Goal: Task Accomplishment & Management: Use online tool/utility

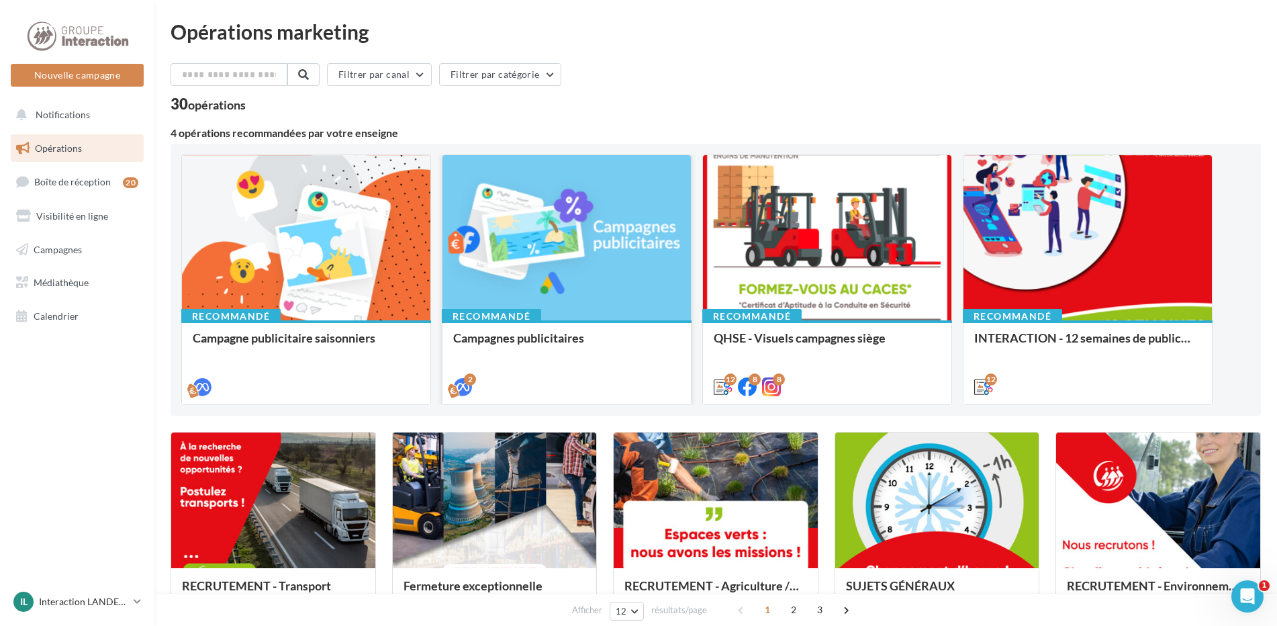
click at [591, 356] on div "Campagnes publicitaires" at bounding box center [566, 344] width 227 height 27
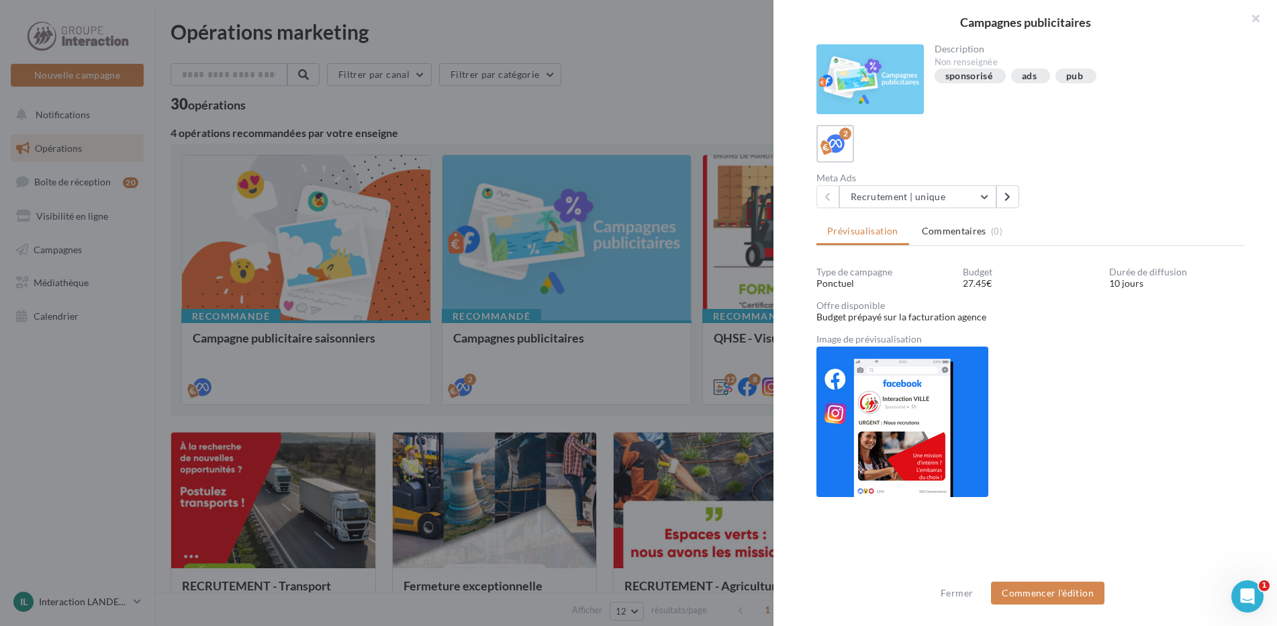
click at [216, 244] on div at bounding box center [638, 313] width 1277 height 626
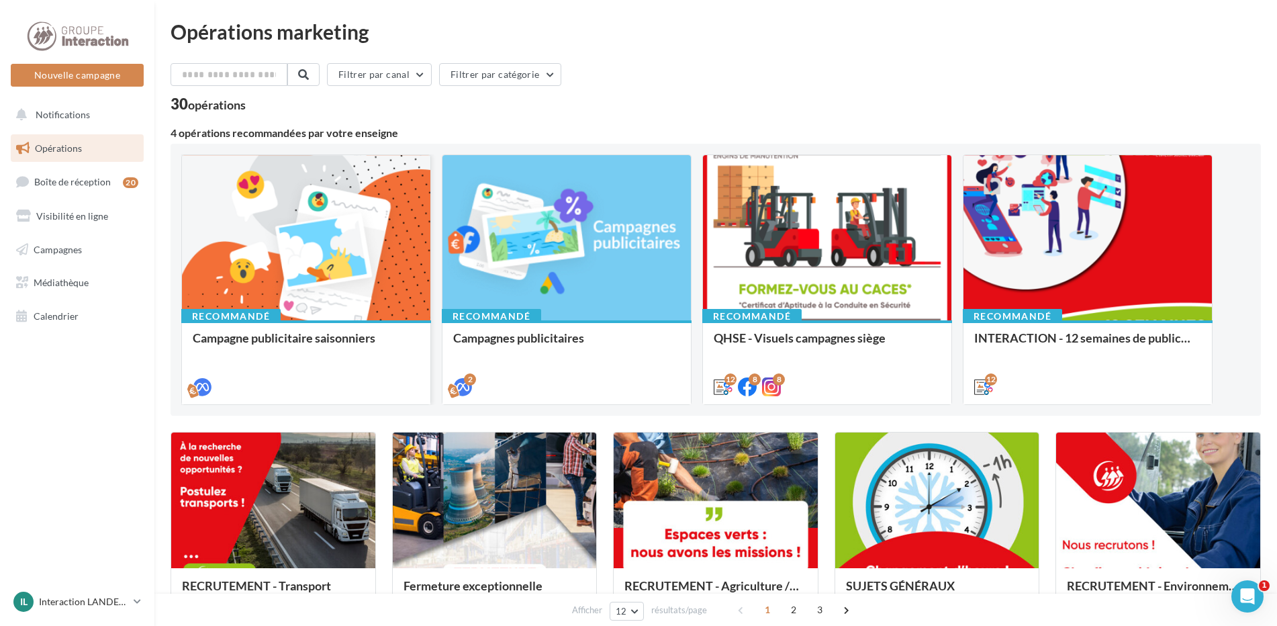
click at [280, 269] on div at bounding box center [306, 238] width 248 height 167
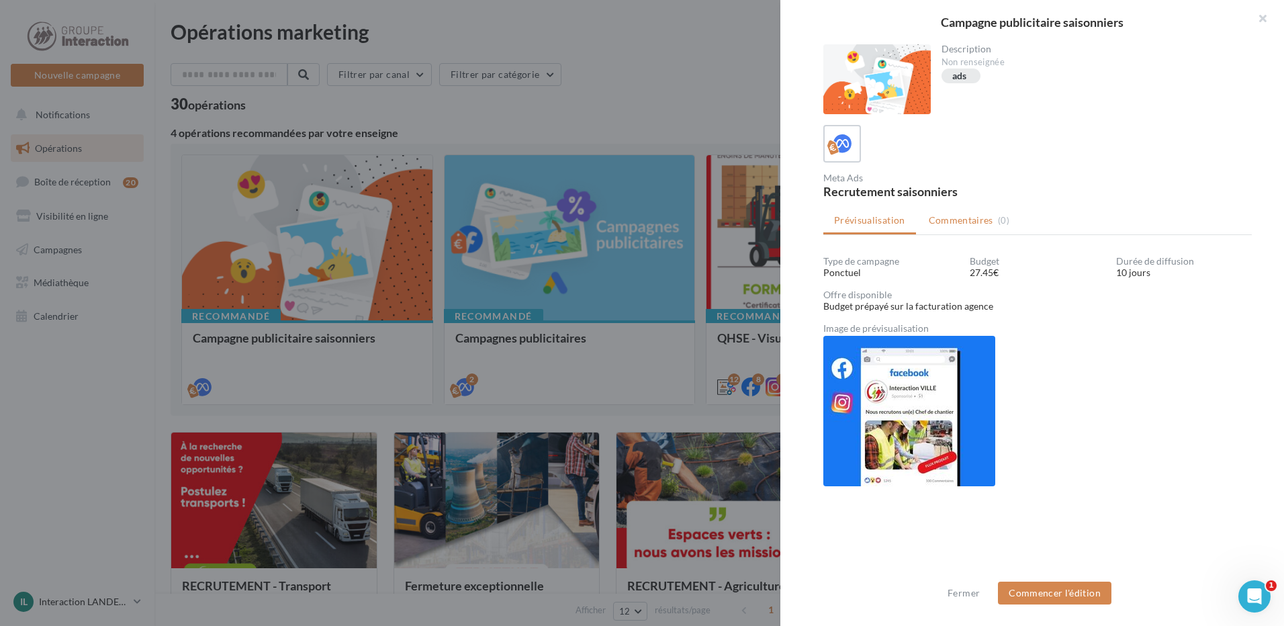
click at [947, 223] on span "Commentaires" at bounding box center [961, 219] width 64 height 13
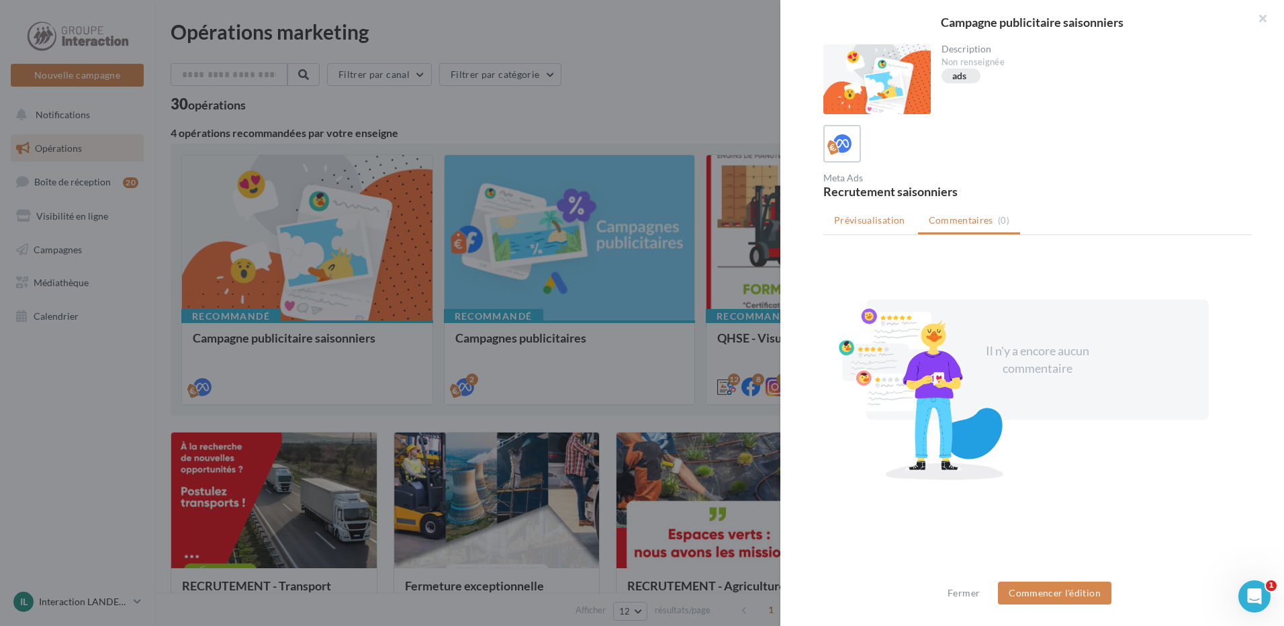
click at [865, 223] on span "Prévisualisation" at bounding box center [869, 219] width 71 height 11
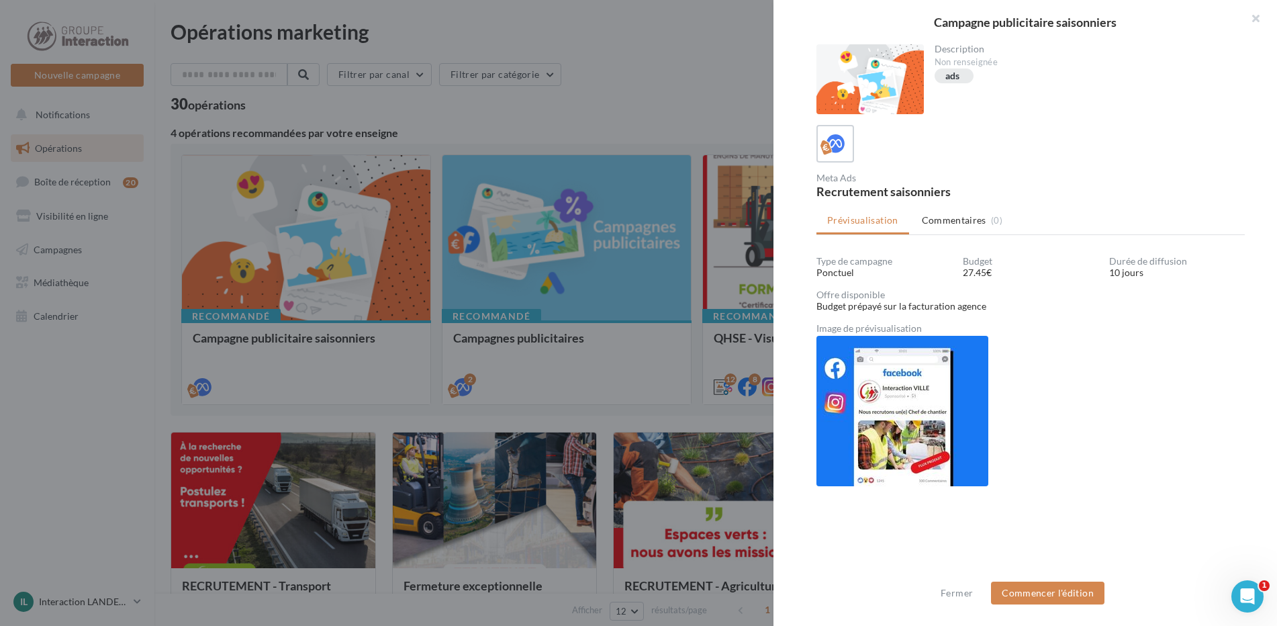
click at [660, 42] on div at bounding box center [638, 313] width 1277 height 626
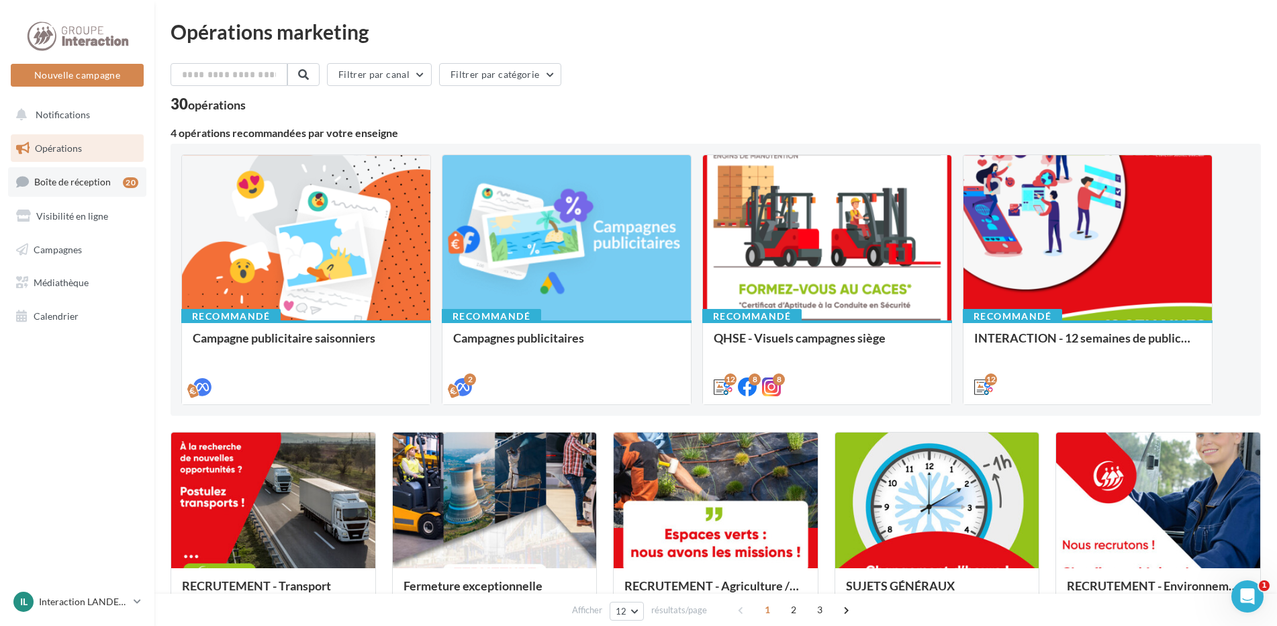
click at [51, 181] on span "Boîte de réception" at bounding box center [72, 181] width 77 height 11
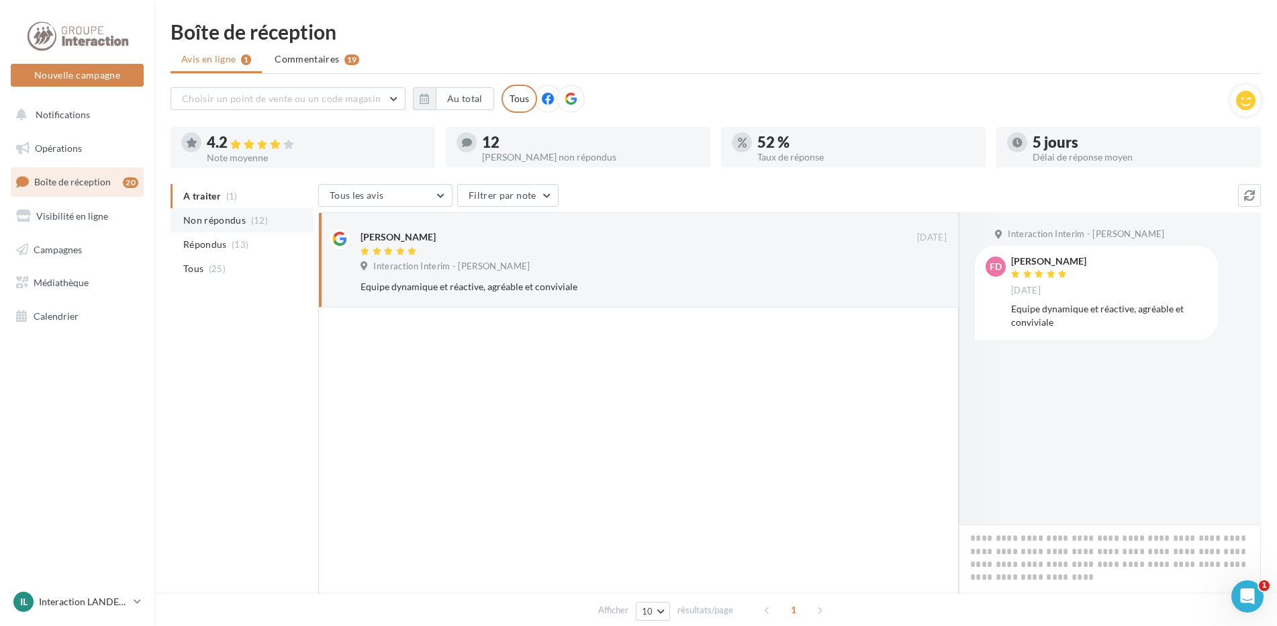
click at [213, 219] on span "Non répondus" at bounding box center [214, 219] width 62 height 13
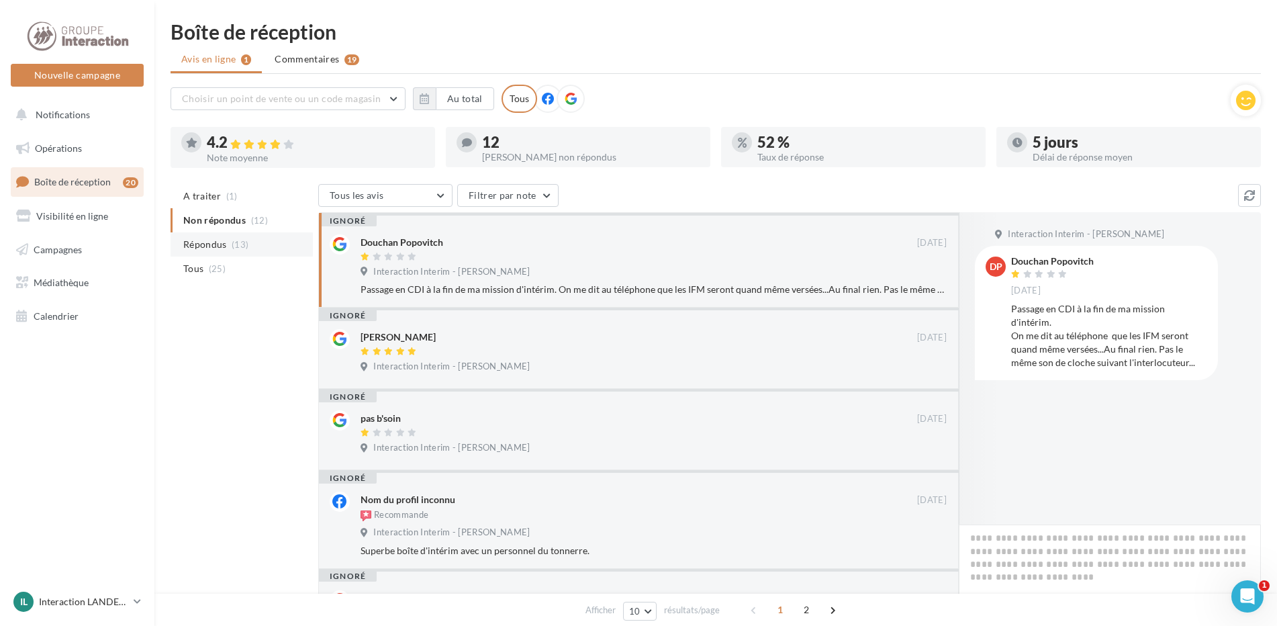
click at [218, 241] on span "Répondus" at bounding box center [205, 244] width 44 height 13
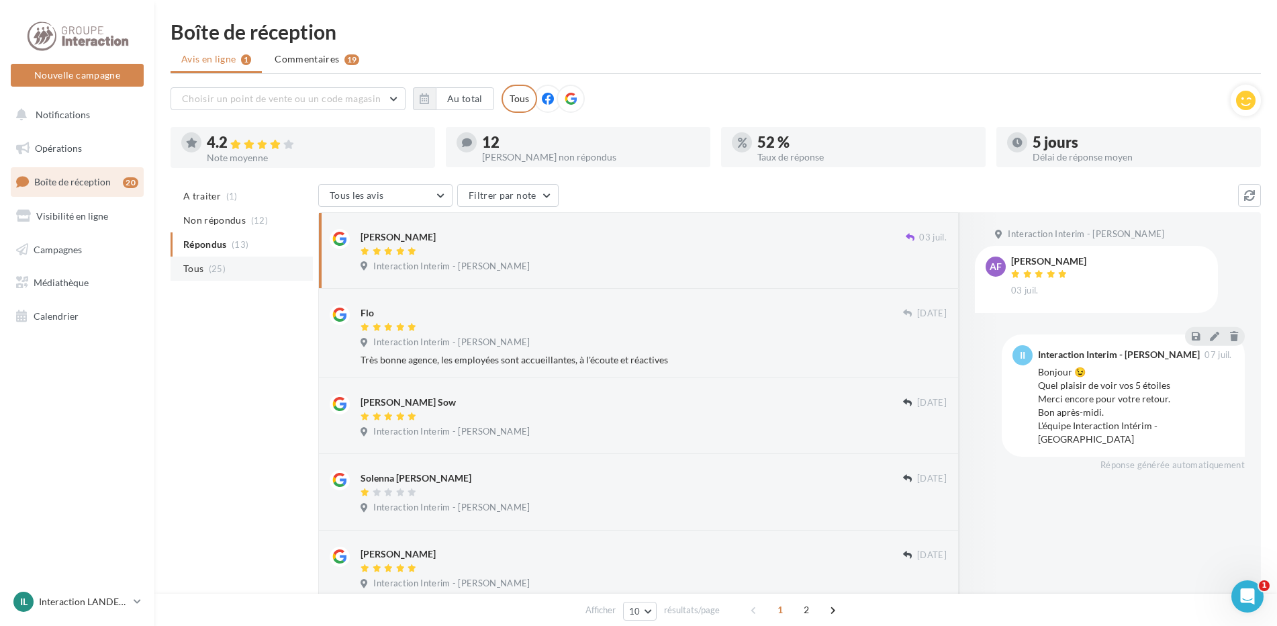
click at [215, 263] on li "Tous (25)" at bounding box center [242, 268] width 142 height 24
click at [238, 214] on span "Non répondus" at bounding box center [214, 219] width 62 height 13
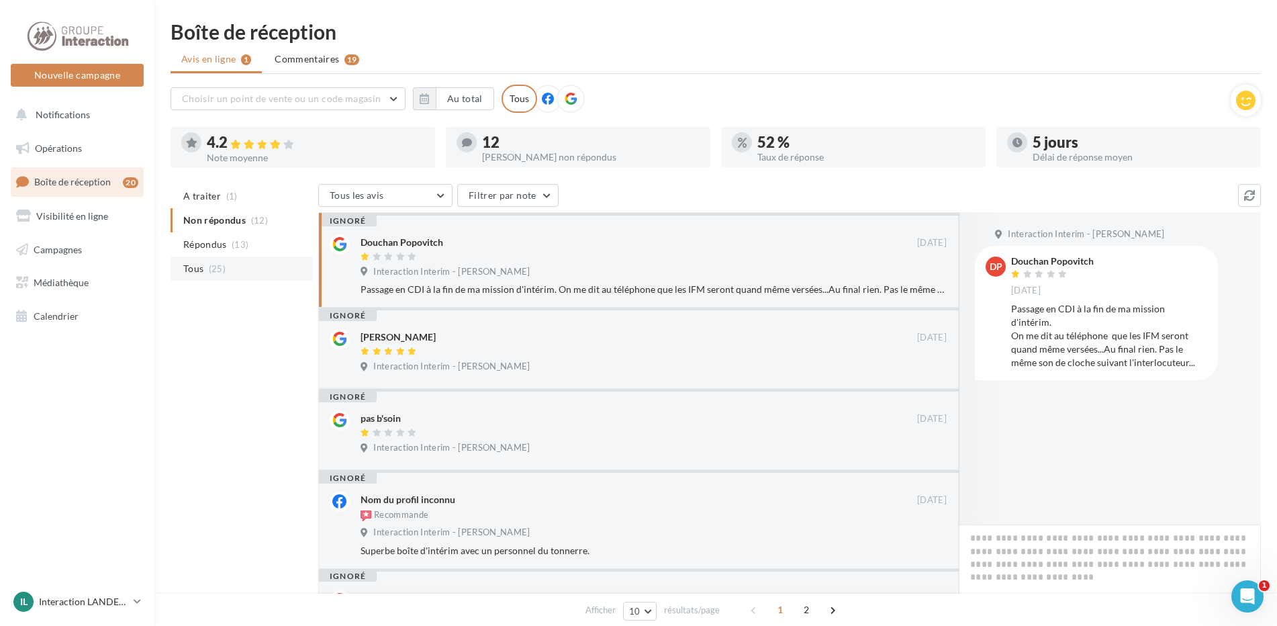
click at [214, 269] on span "(25)" at bounding box center [217, 268] width 17 height 11
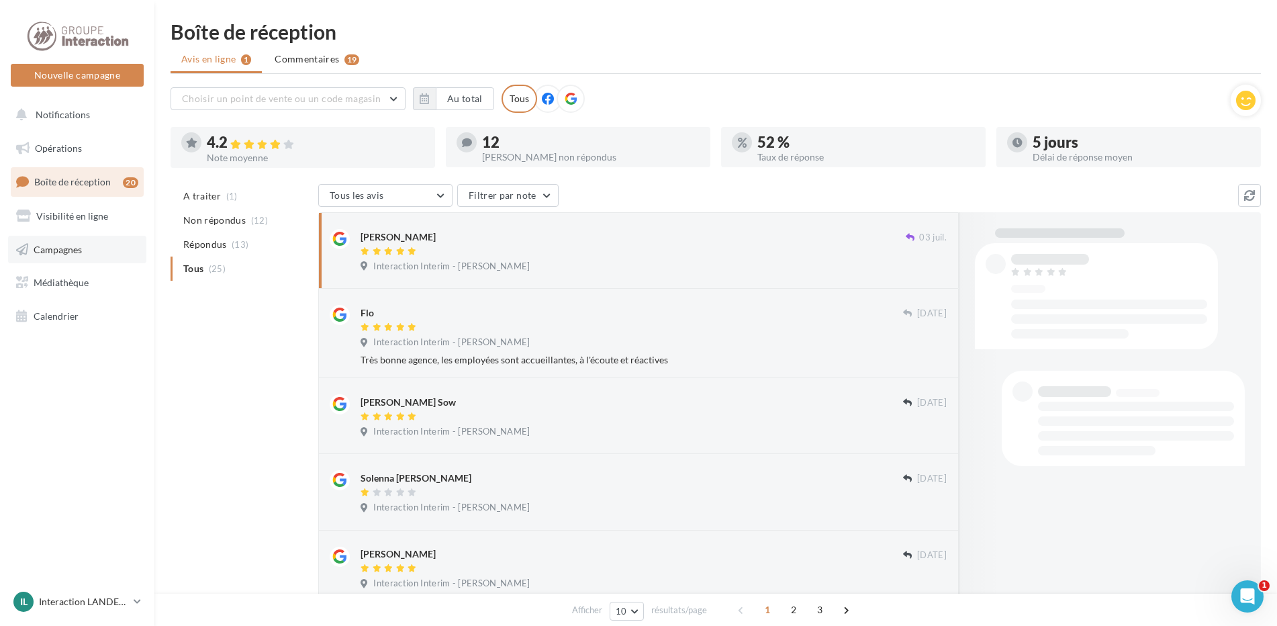
click at [67, 246] on span "Campagnes" at bounding box center [58, 248] width 48 height 11
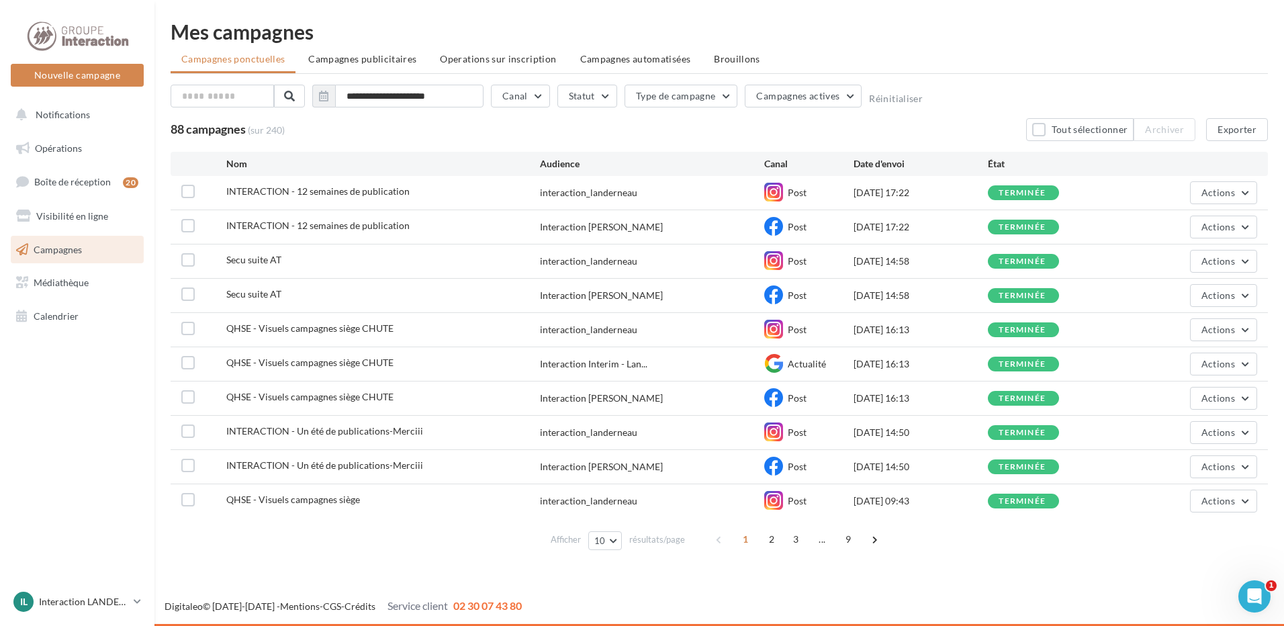
click at [322, 193] on span "INTERACTION - 12 semaines de publication" at bounding box center [317, 190] width 183 height 11
click at [628, 55] on span "Campagnes automatisées" at bounding box center [635, 58] width 111 height 11
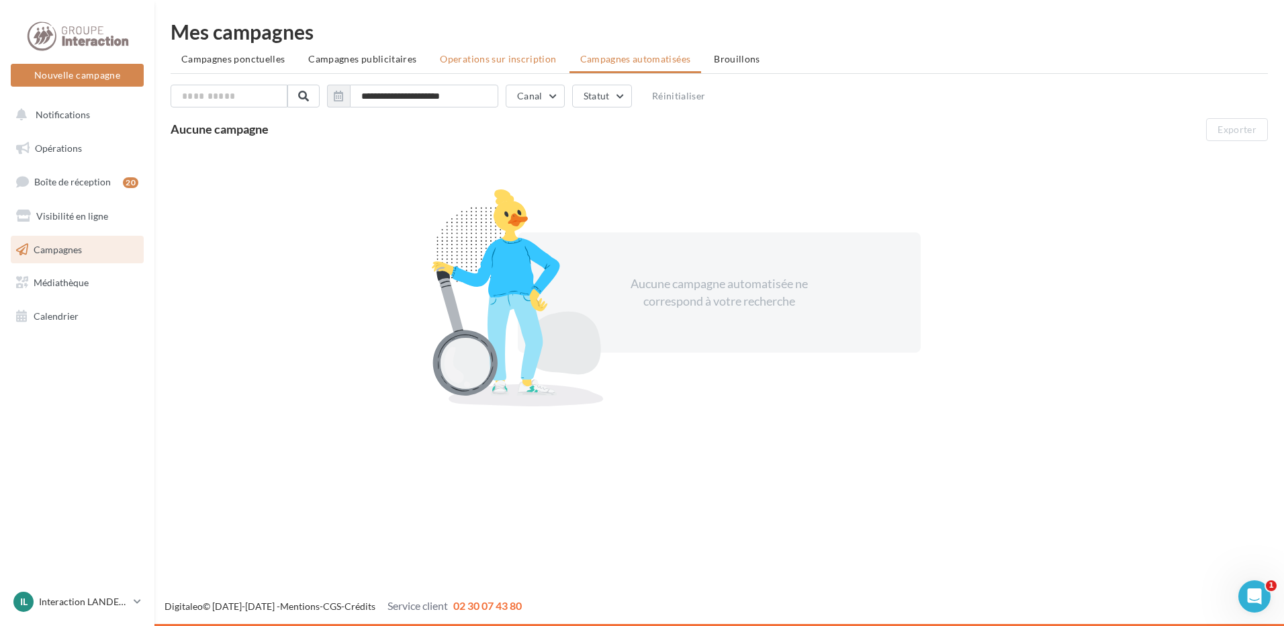
click at [545, 59] on span "Operations sur inscription" at bounding box center [498, 58] width 116 height 11
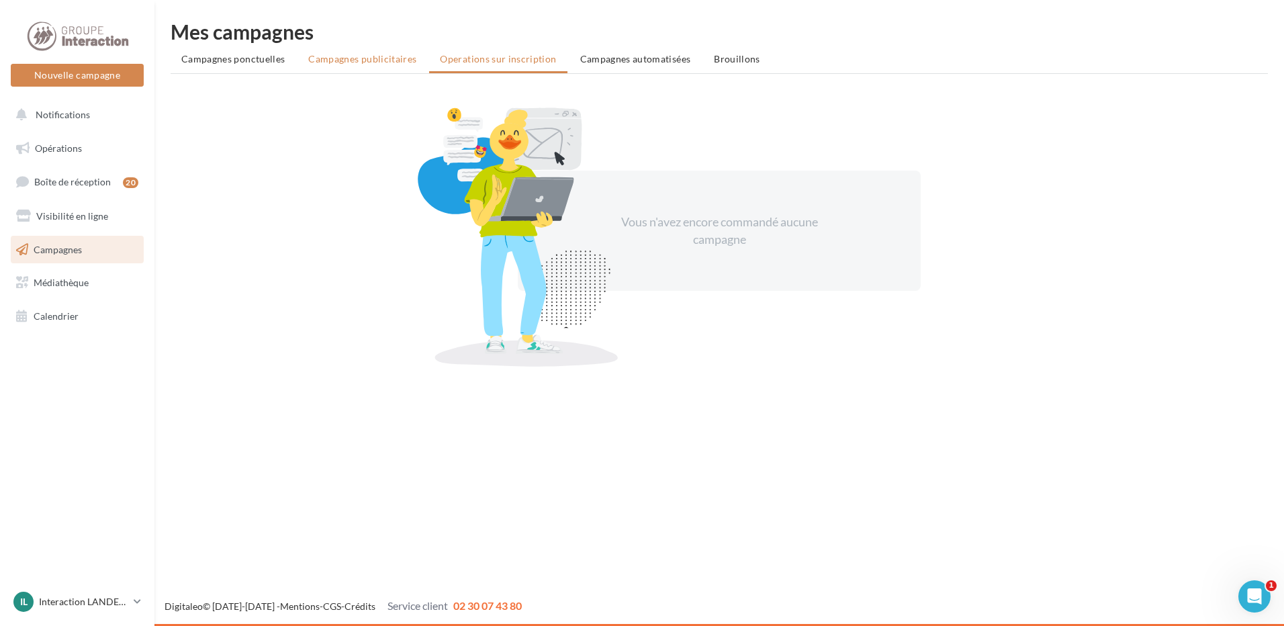
click at [363, 60] on span "Campagnes publicitaires" at bounding box center [362, 58] width 108 height 11
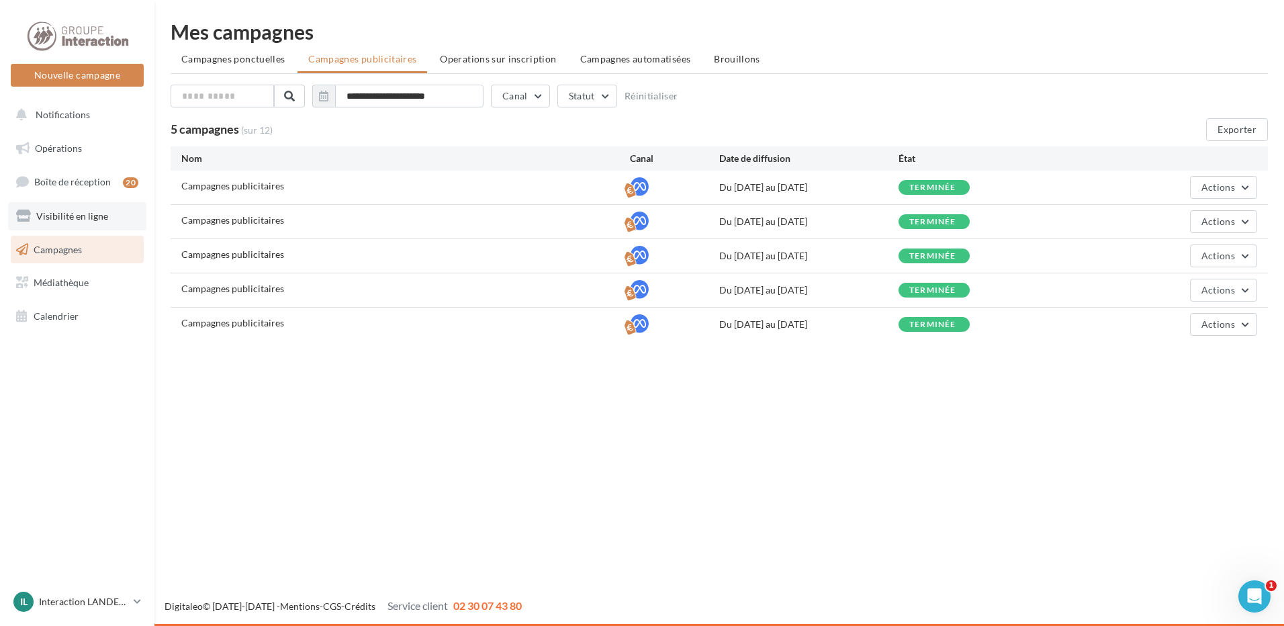
click at [85, 224] on link "Visibilité en ligne" at bounding box center [77, 216] width 138 height 28
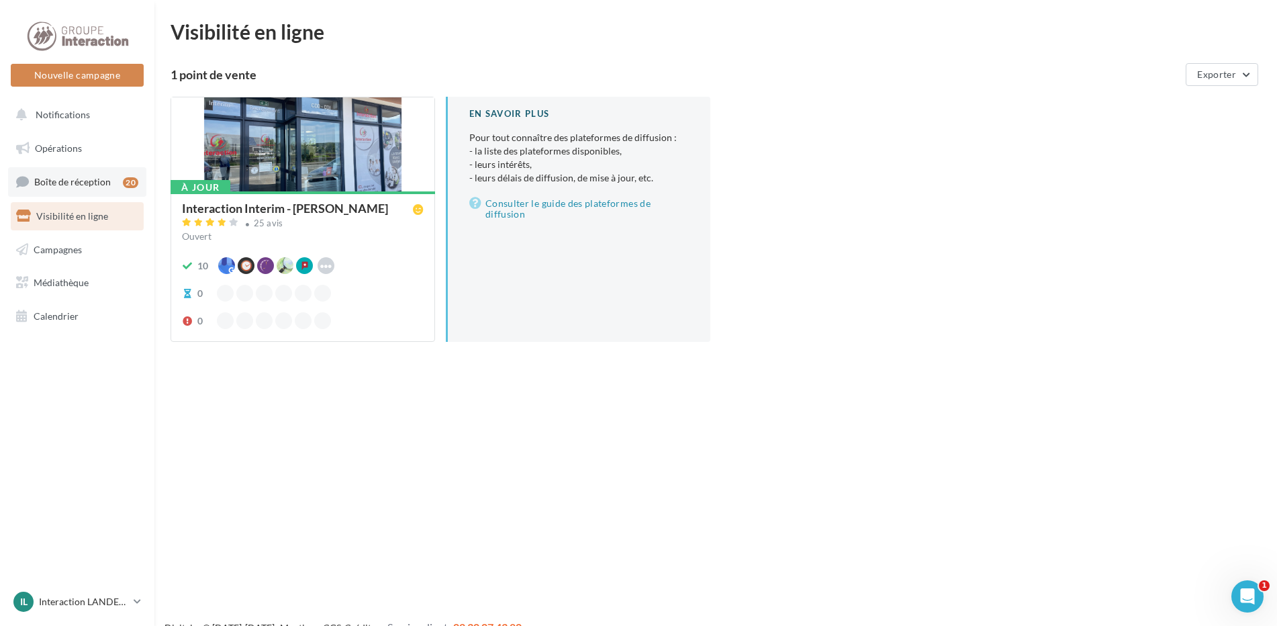
click at [38, 189] on link "Boîte de réception 20" at bounding box center [77, 181] width 138 height 29
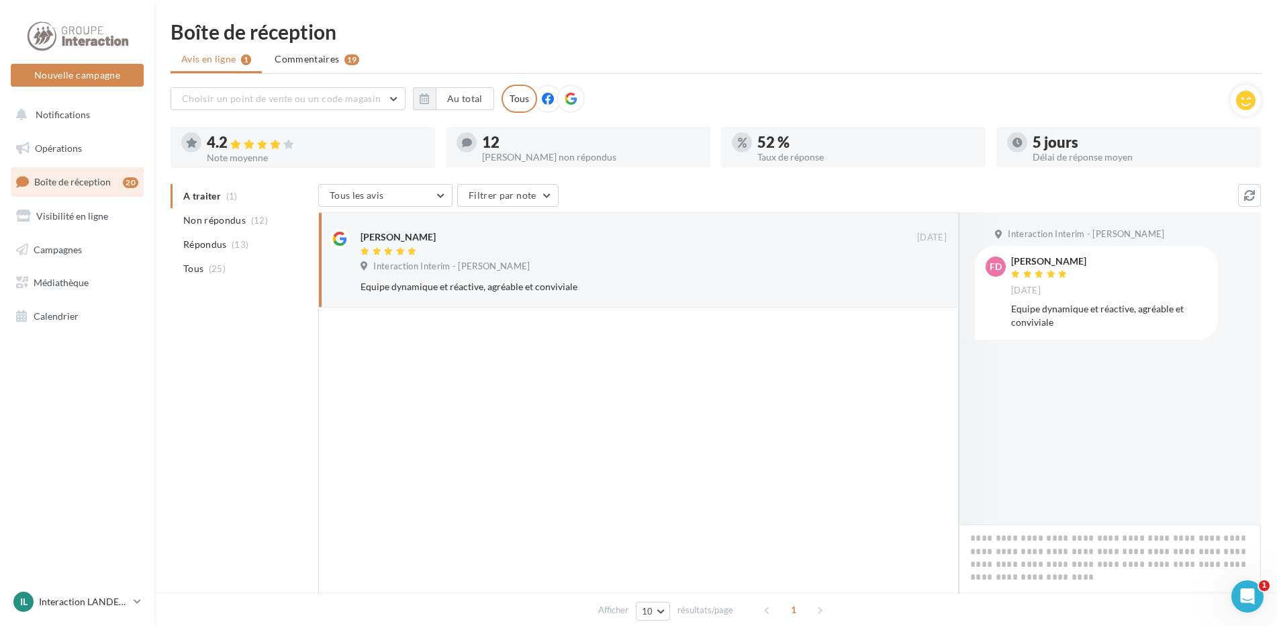
click at [62, 147] on span "Opérations" at bounding box center [58, 147] width 47 height 11
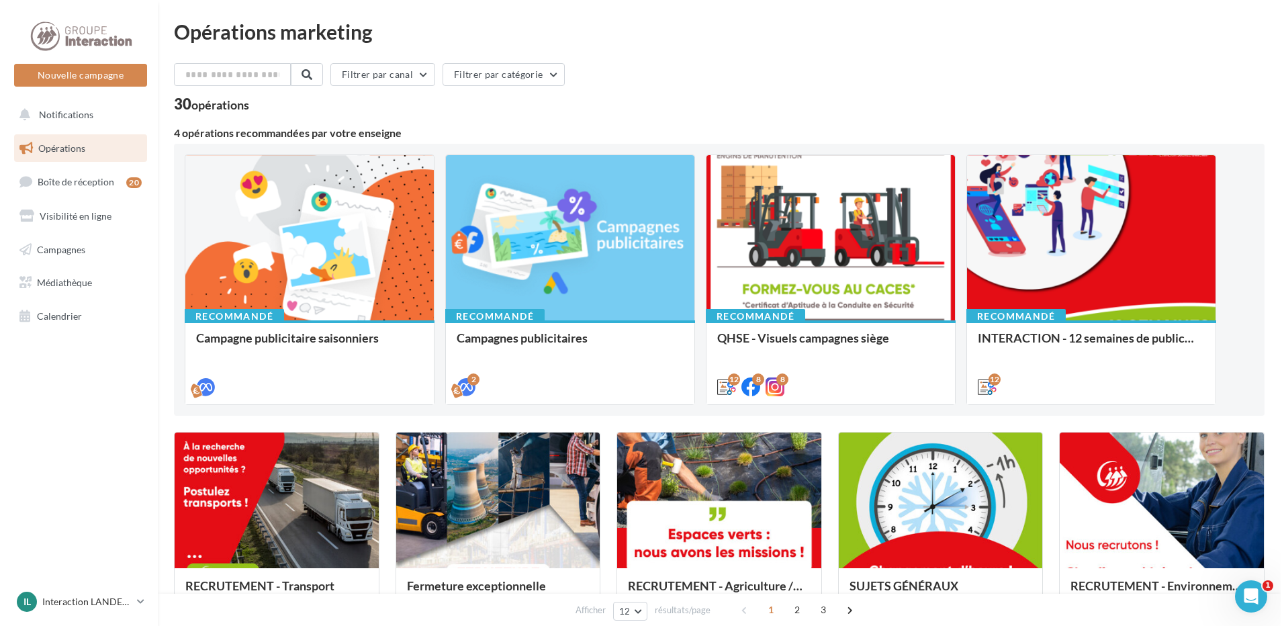
scroll to position [134, 0]
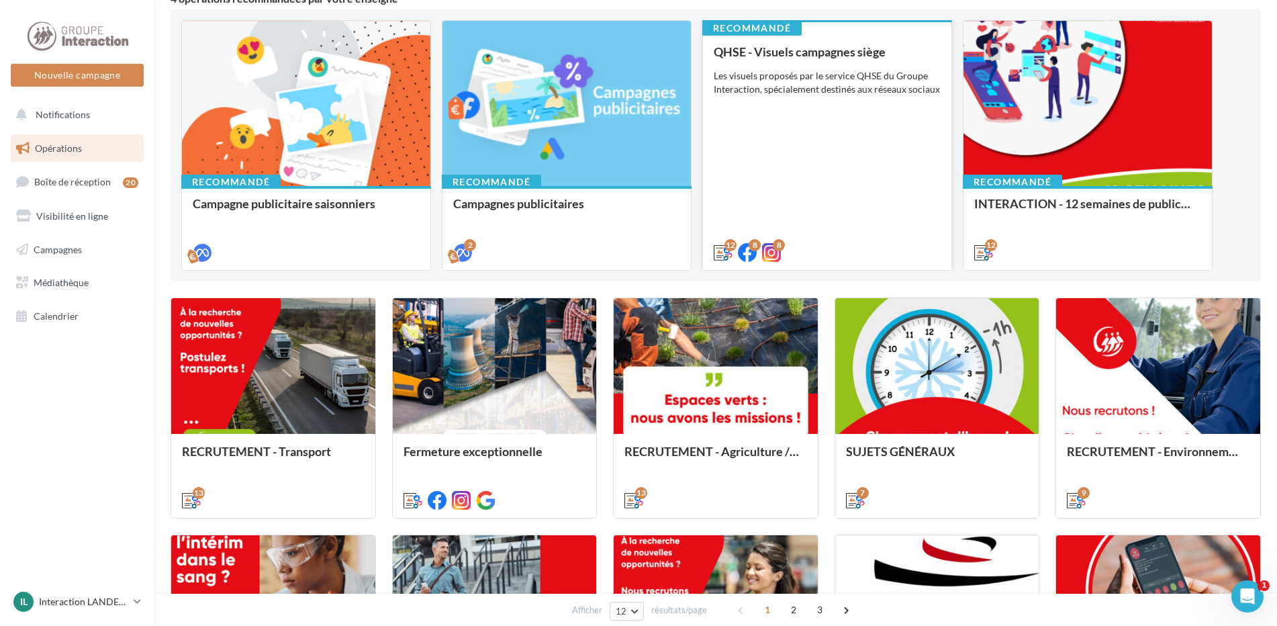
click at [896, 228] on div "QHSE - Visuels campagnes siège Les visuels proposés par le service QHSE du Grou…" at bounding box center [827, 151] width 227 height 213
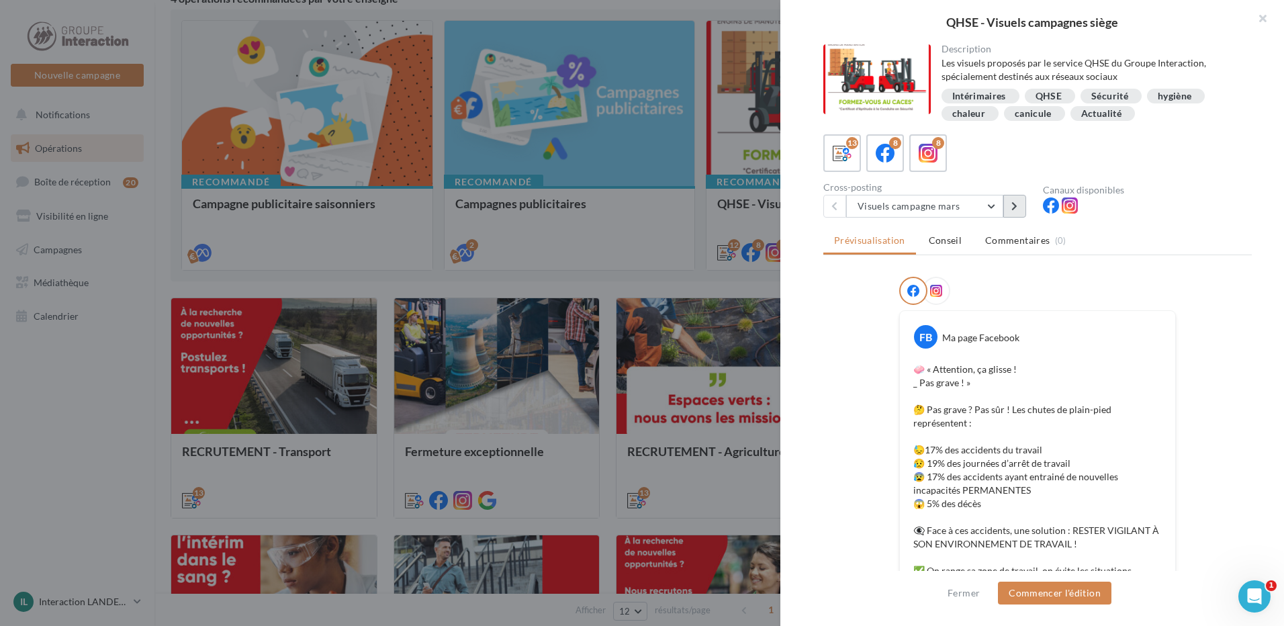
click at [1017, 206] on icon at bounding box center [1014, 205] width 6 height 9
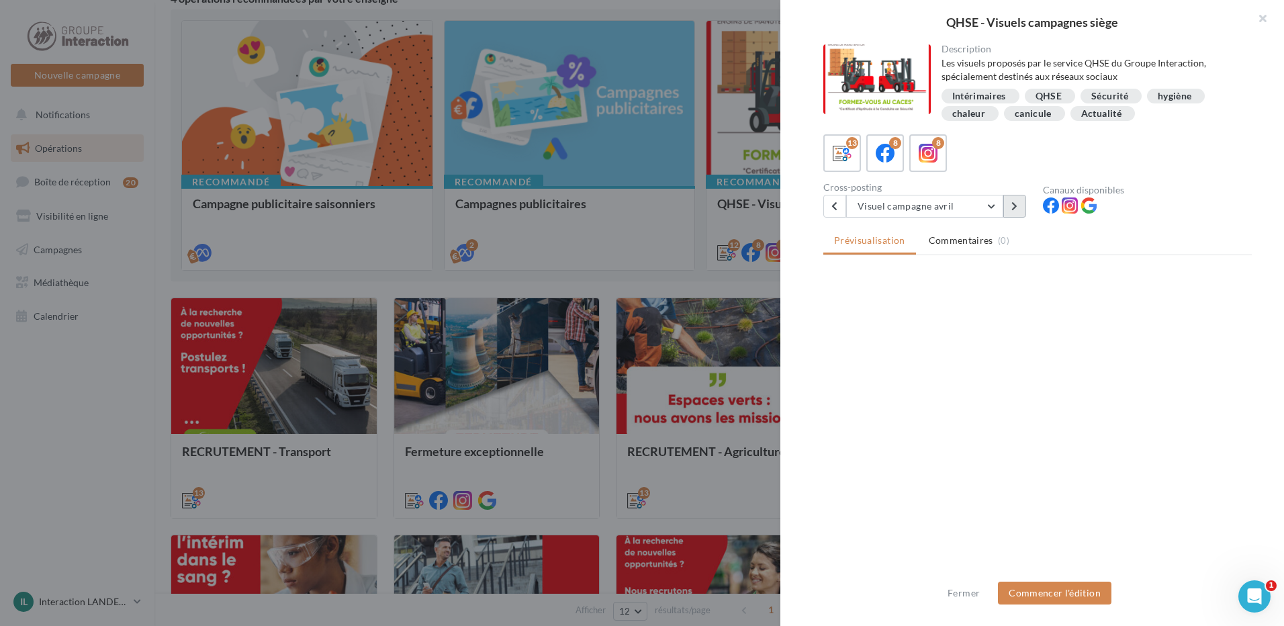
click at [1017, 206] on icon at bounding box center [1014, 205] width 6 height 9
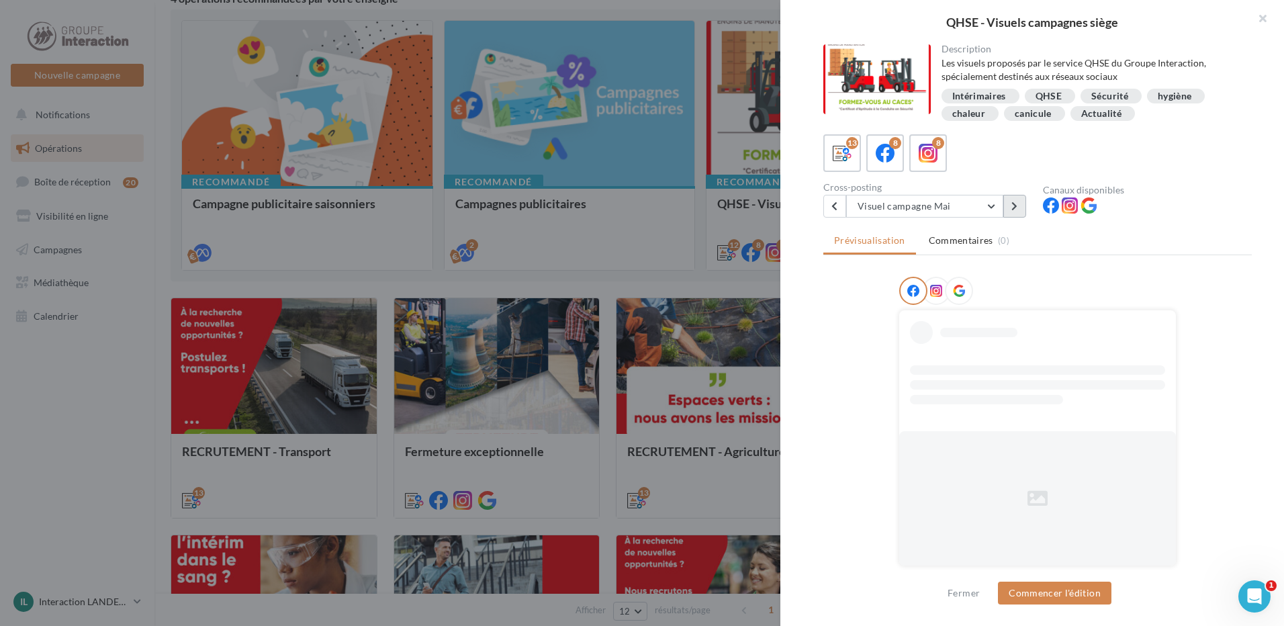
click at [1017, 206] on icon at bounding box center [1014, 205] width 6 height 9
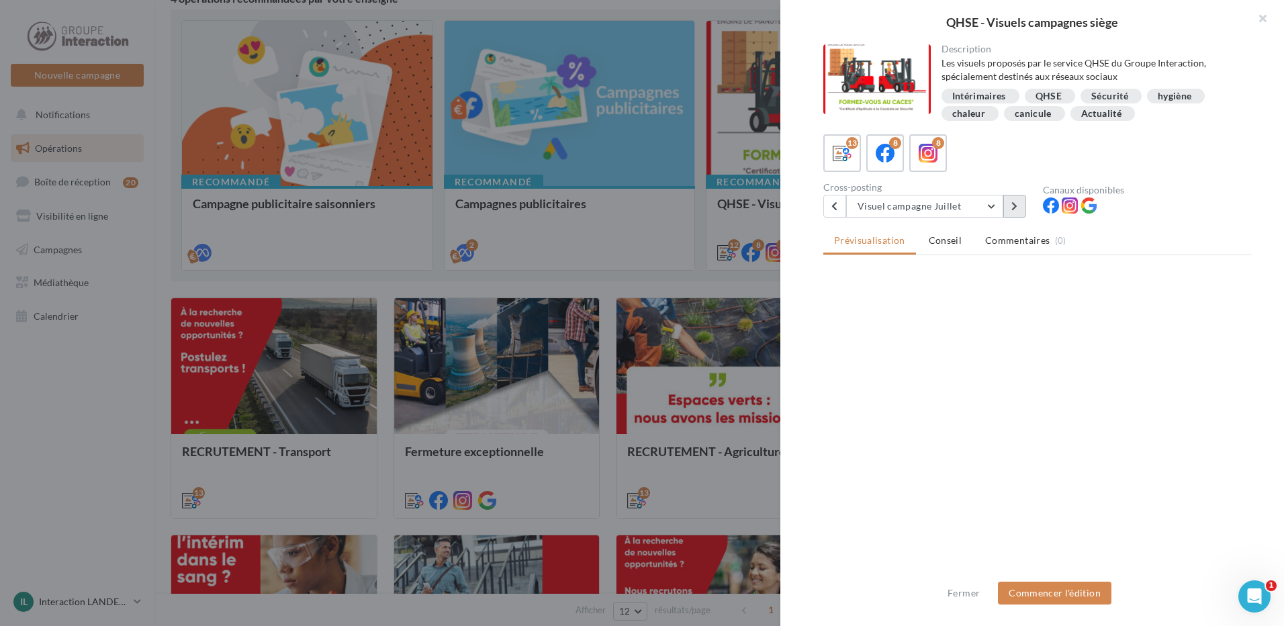
click at [1017, 206] on icon at bounding box center [1014, 205] width 6 height 9
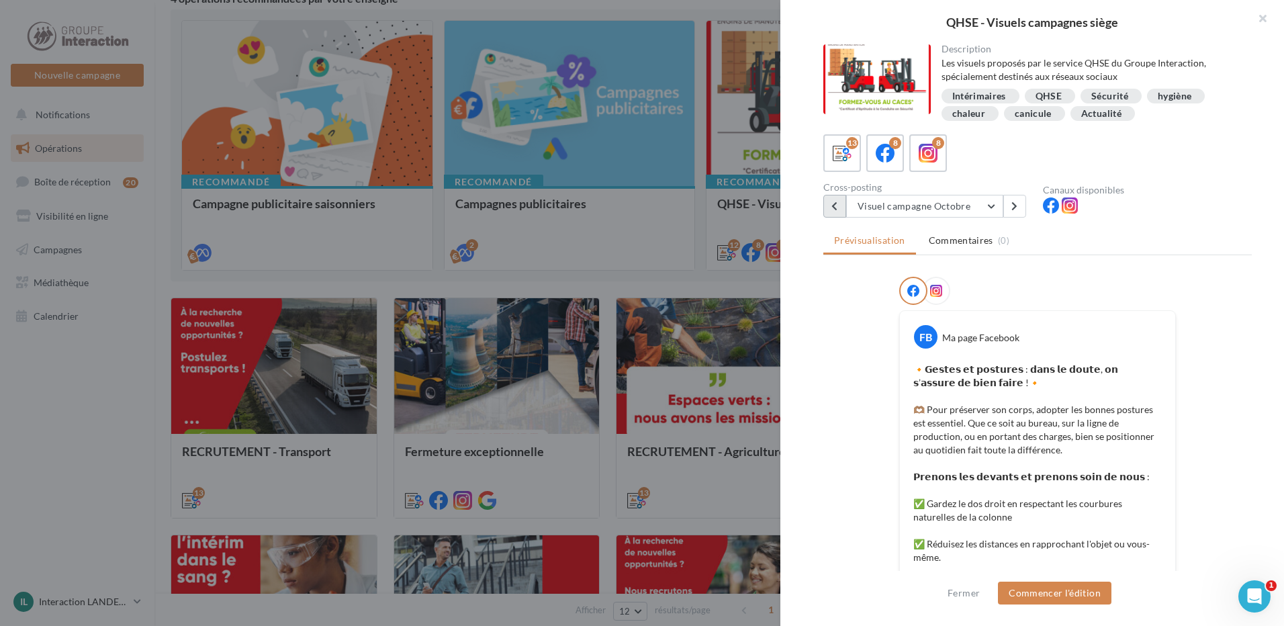
click at [831, 206] on button at bounding box center [834, 206] width 23 height 23
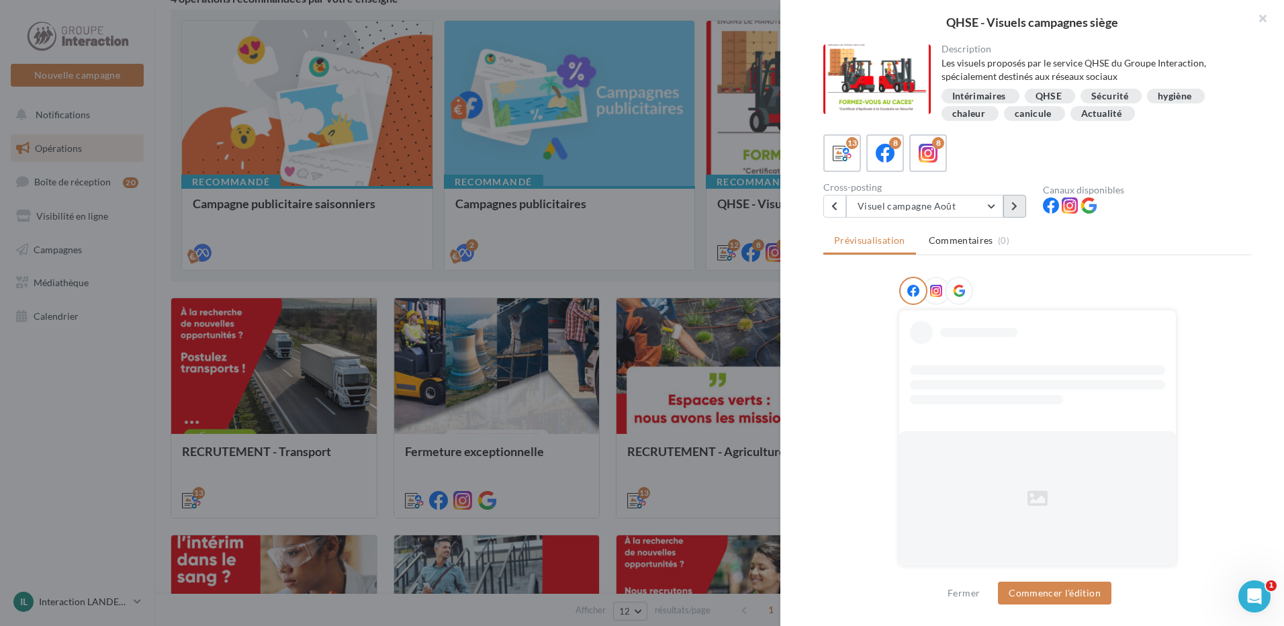
click at [1016, 207] on icon at bounding box center [1014, 205] width 6 height 9
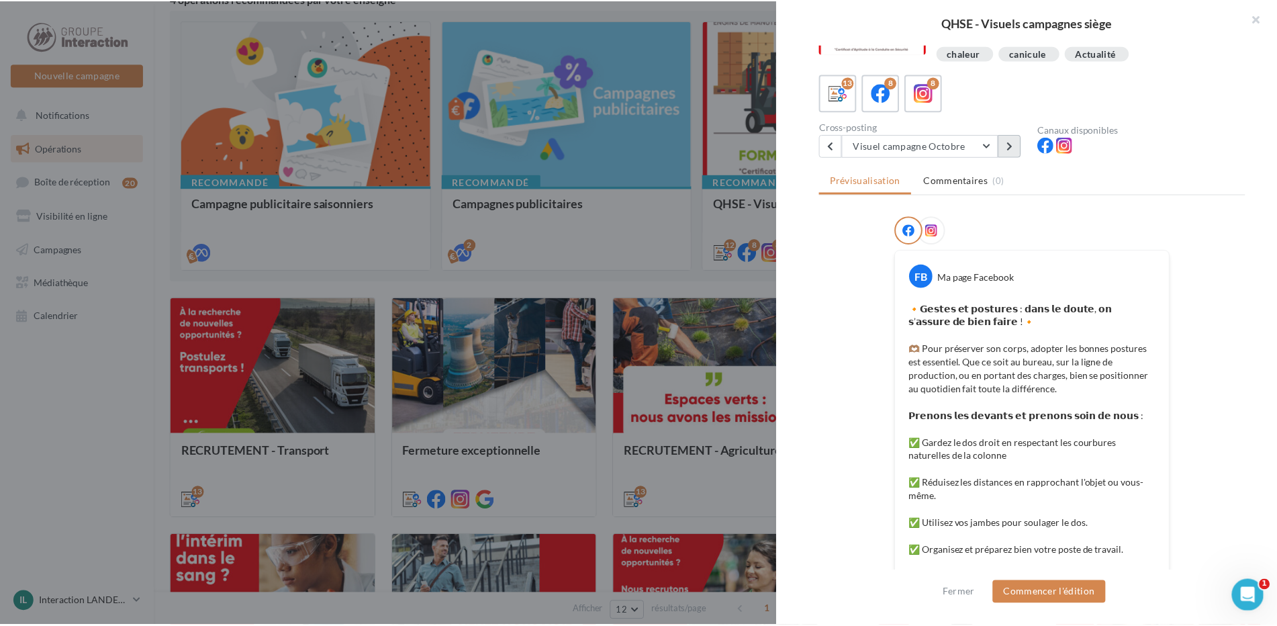
scroll to position [0, 0]
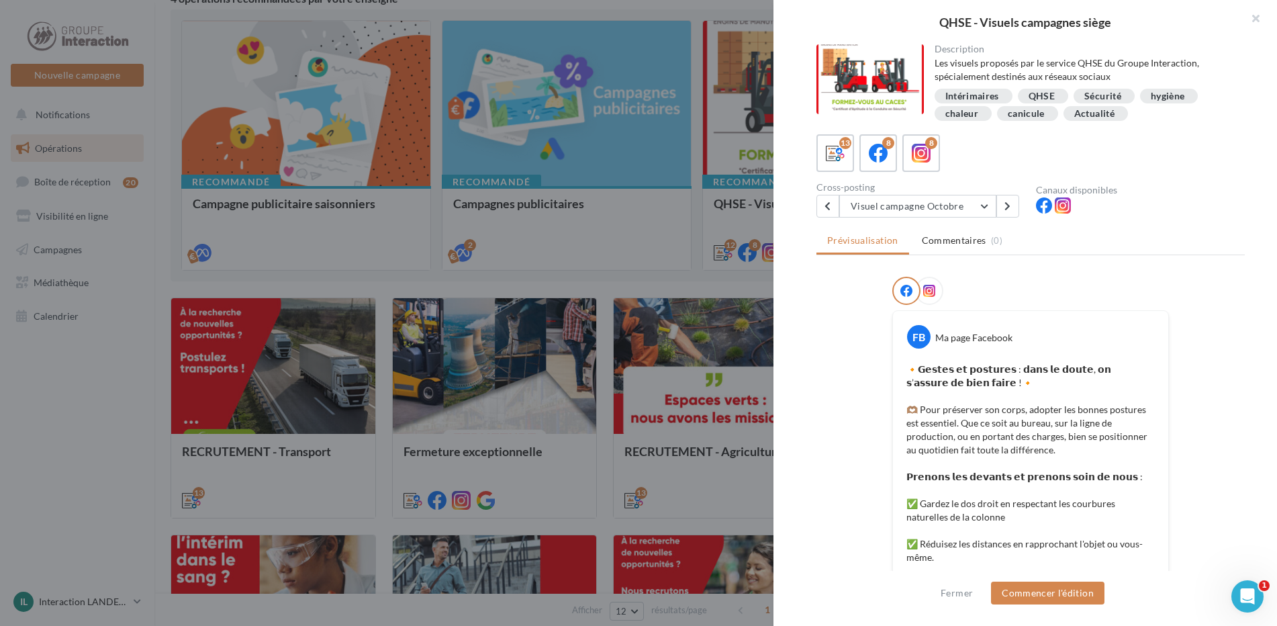
click at [631, 282] on div at bounding box center [638, 313] width 1277 height 626
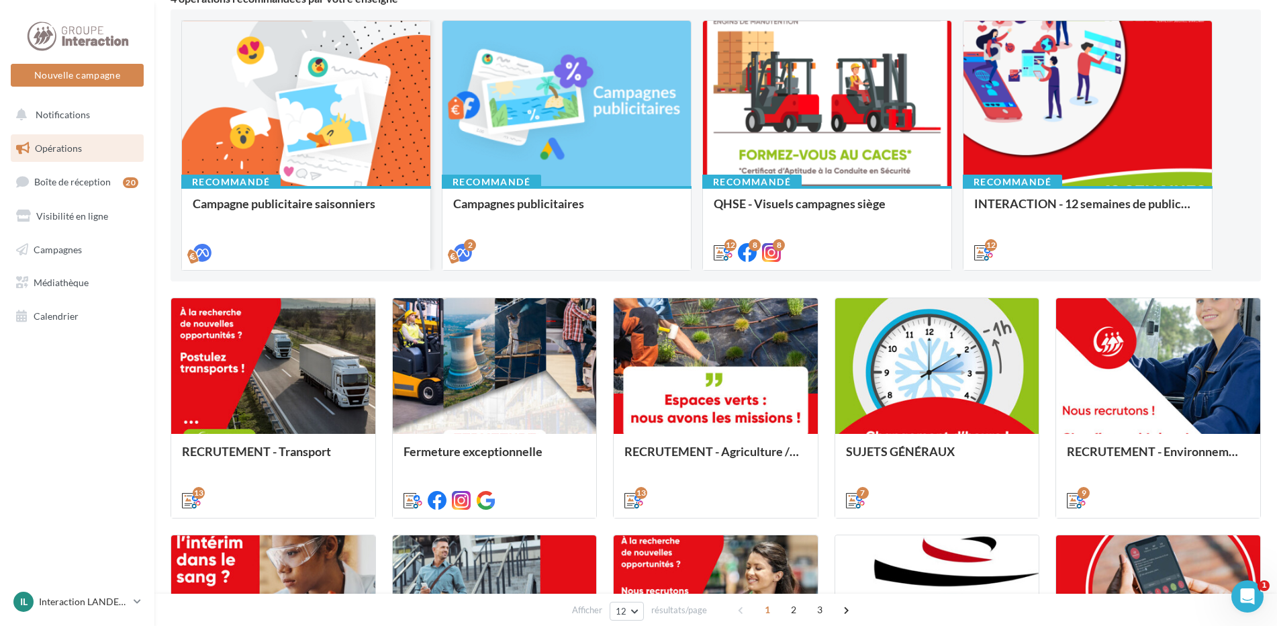
click at [298, 147] on div at bounding box center [306, 104] width 248 height 167
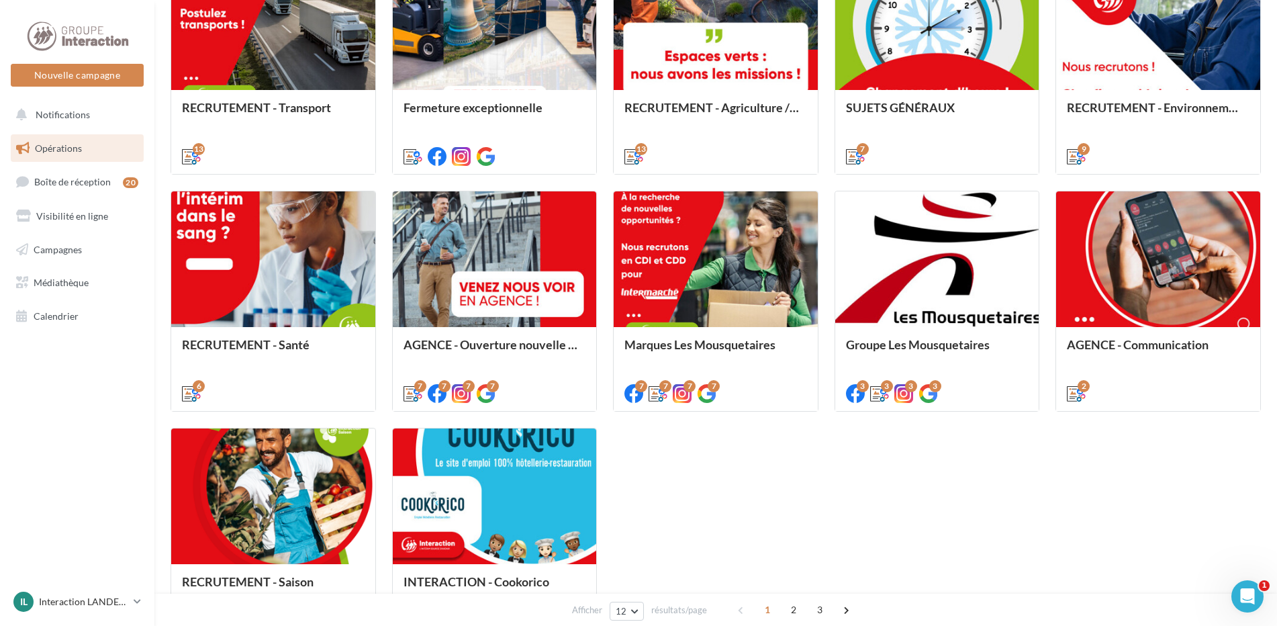
scroll to position [344, 0]
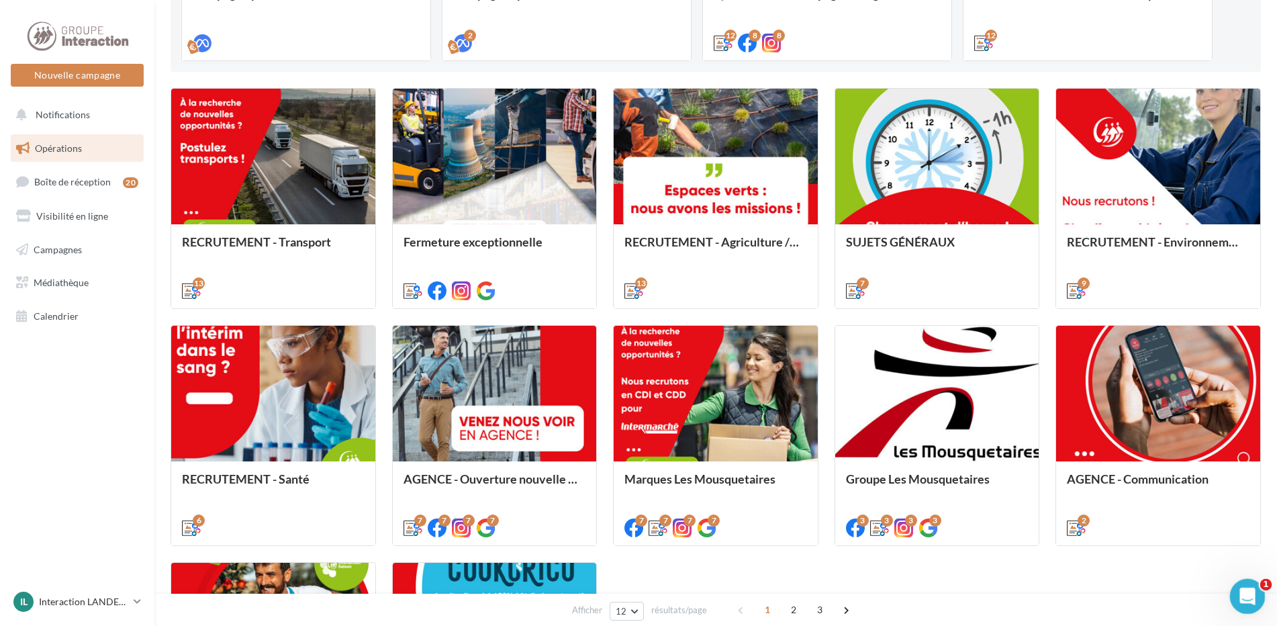
click at [1250, 590] on icon "Ouvrir le Messenger Intercom" at bounding box center [1246, 594] width 22 height 22
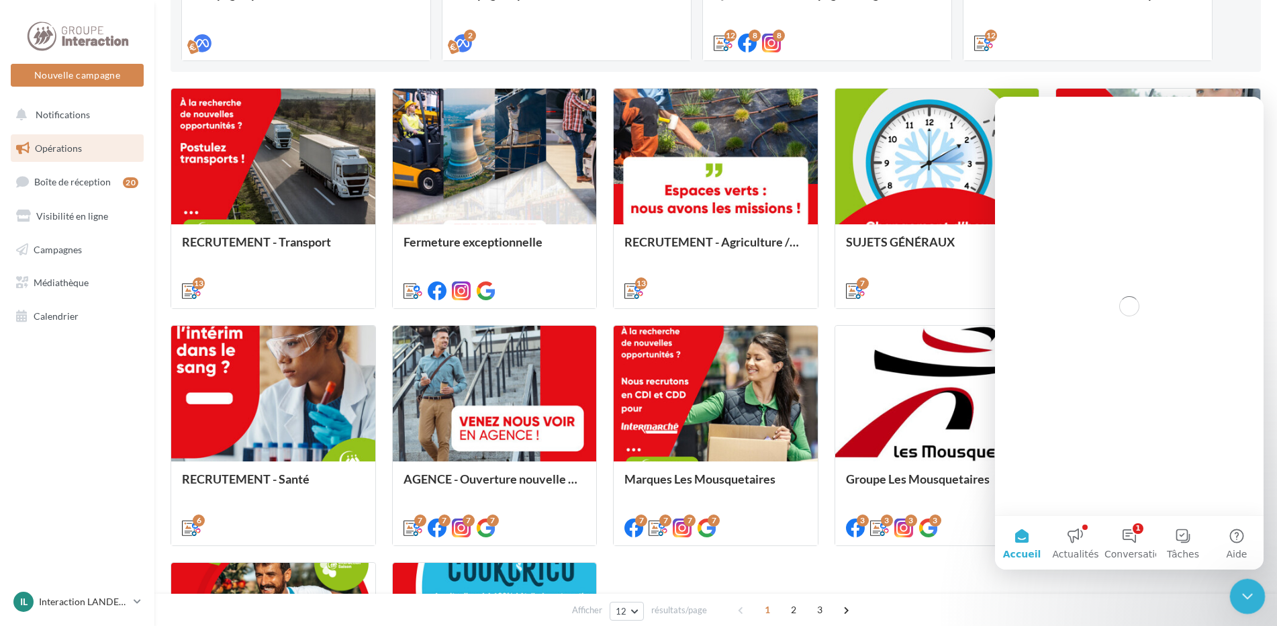
scroll to position [0, 0]
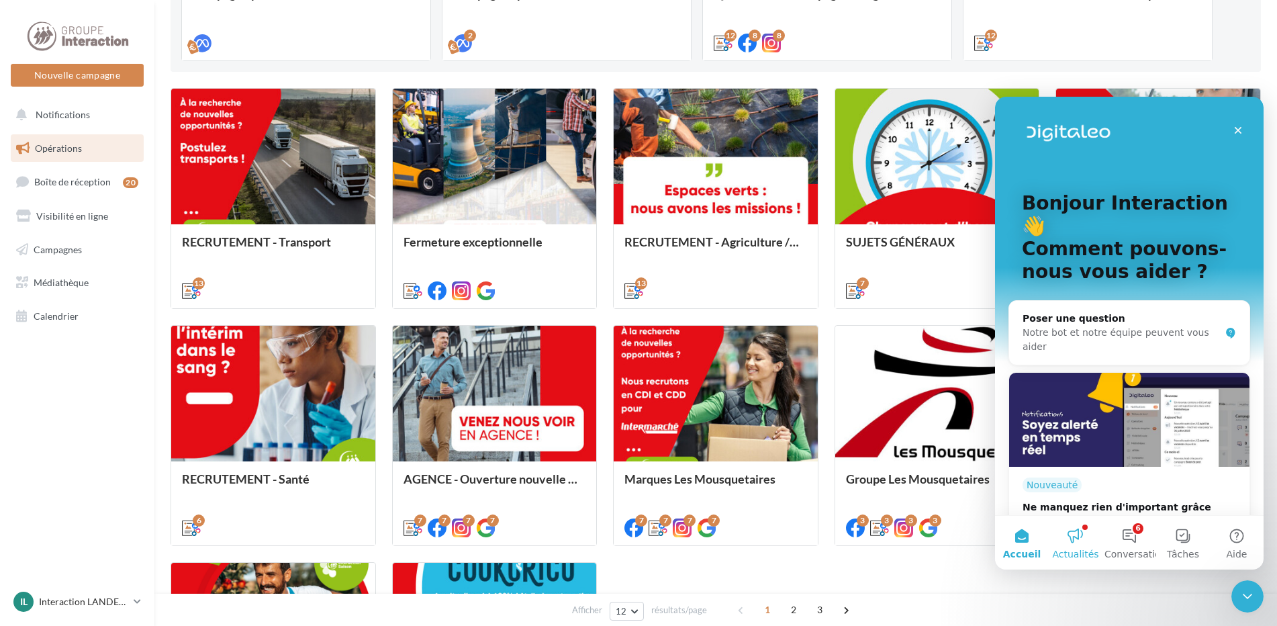
click at [1069, 542] on button "Actualités" at bounding box center [1076, 543] width 54 height 54
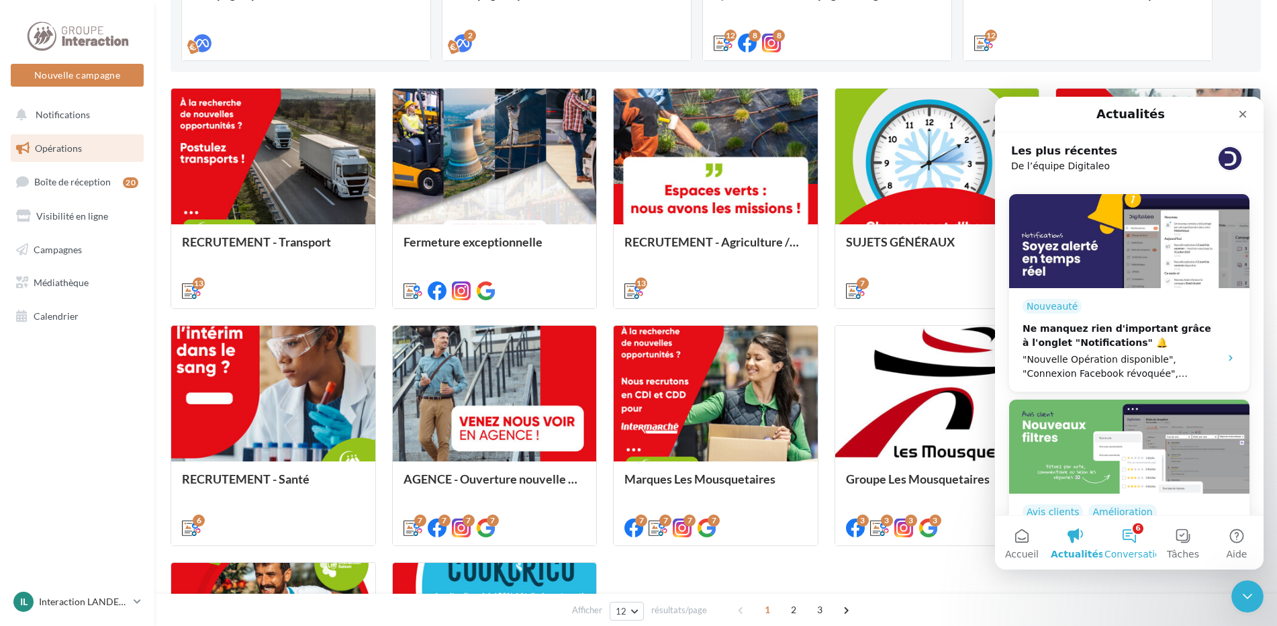
click at [1128, 549] on span "Conversations" at bounding box center [1137, 553] width 67 height 9
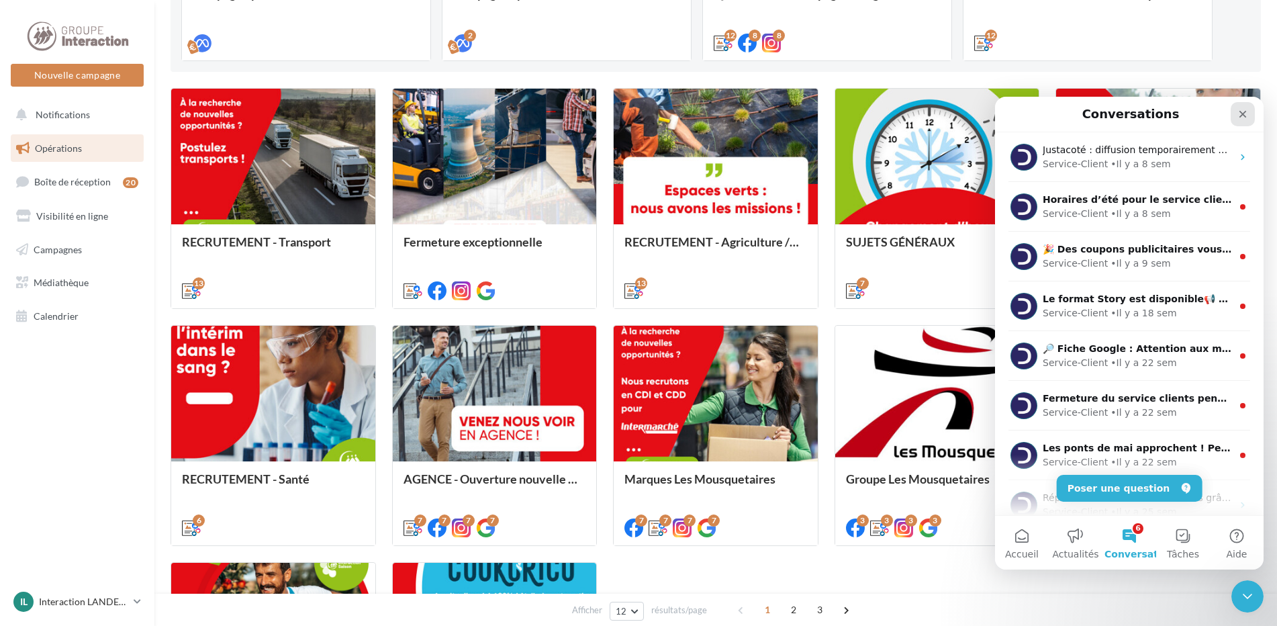
click at [1245, 114] on icon "Fermer" at bounding box center [1242, 114] width 11 height 11
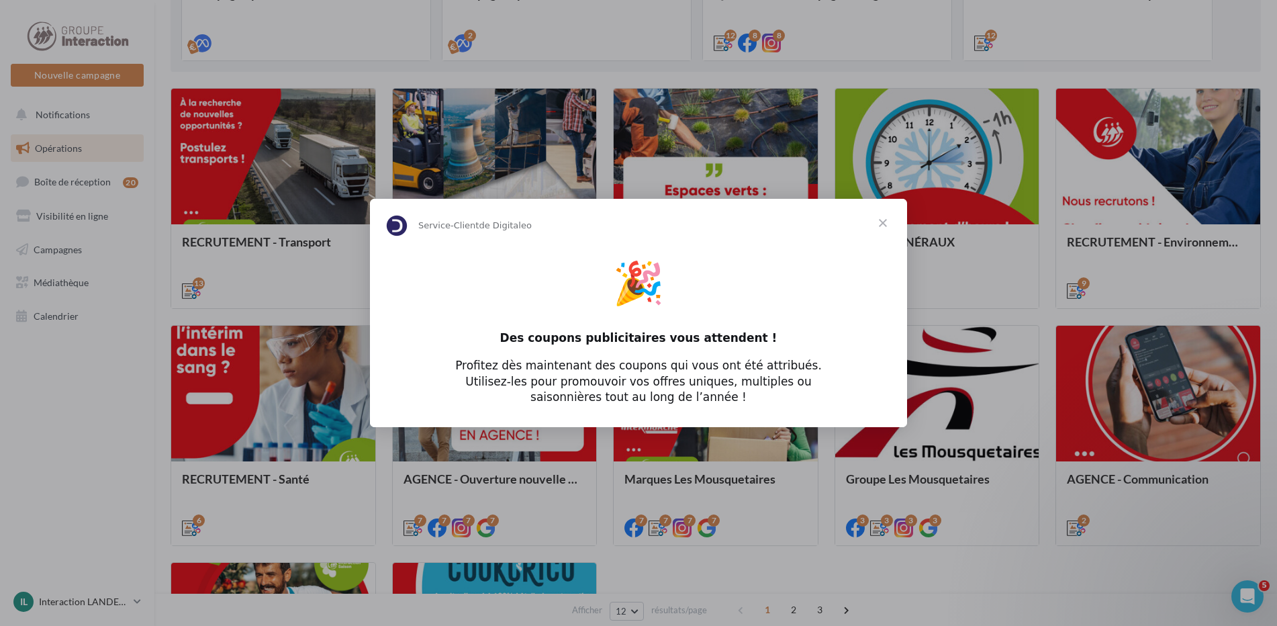
scroll to position [478, 0]
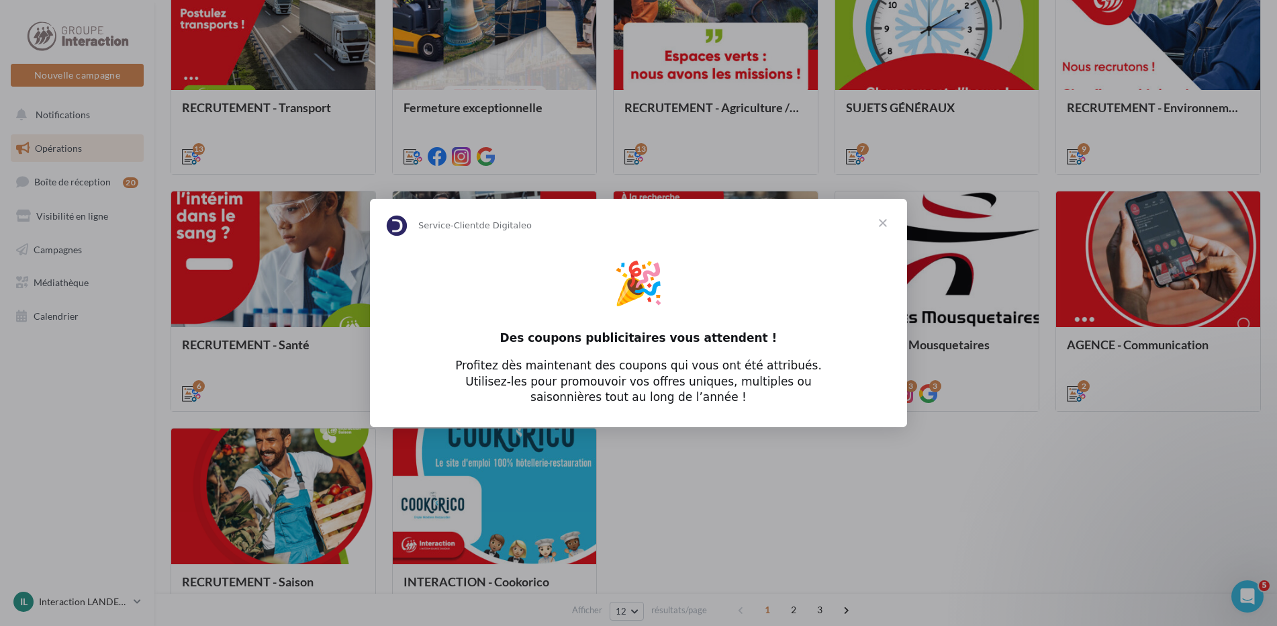
click at [884, 221] on span "Fermer" at bounding box center [883, 223] width 48 height 48
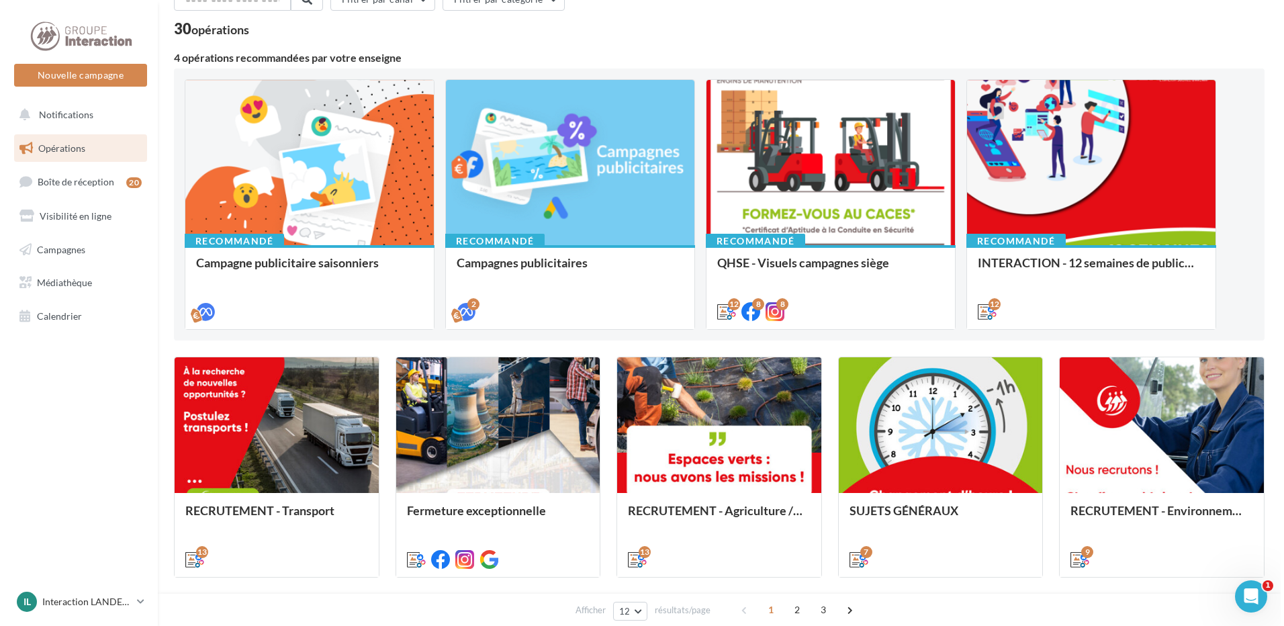
scroll to position [8, 0]
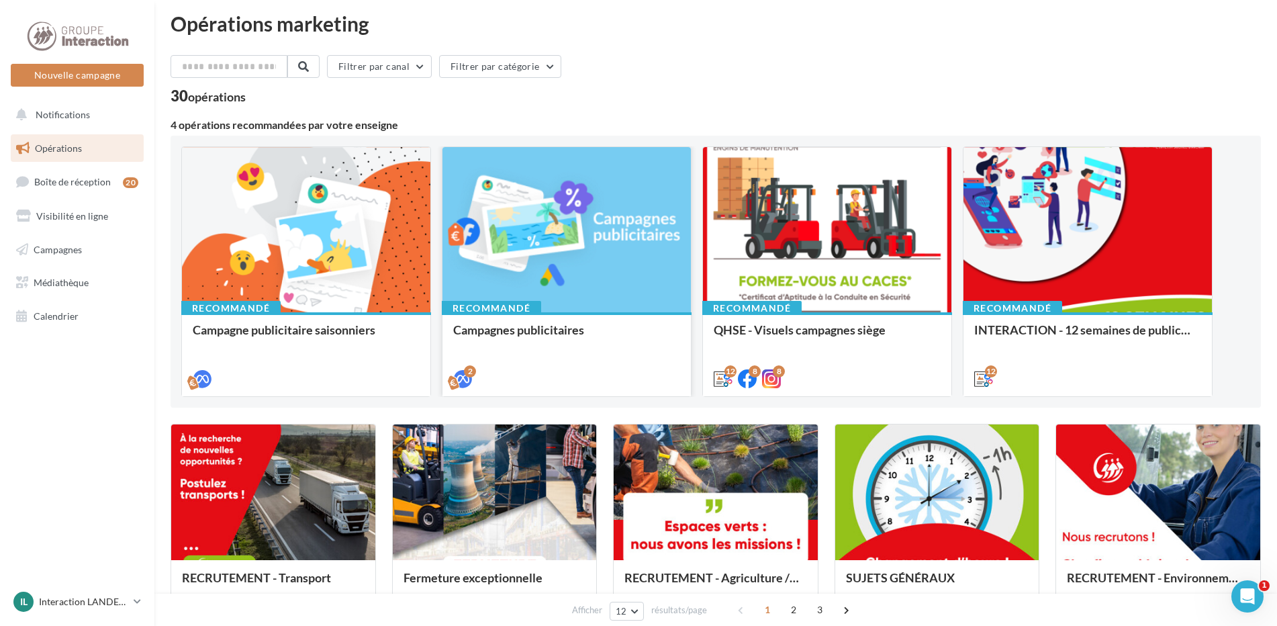
click at [598, 243] on div at bounding box center [566, 230] width 248 height 167
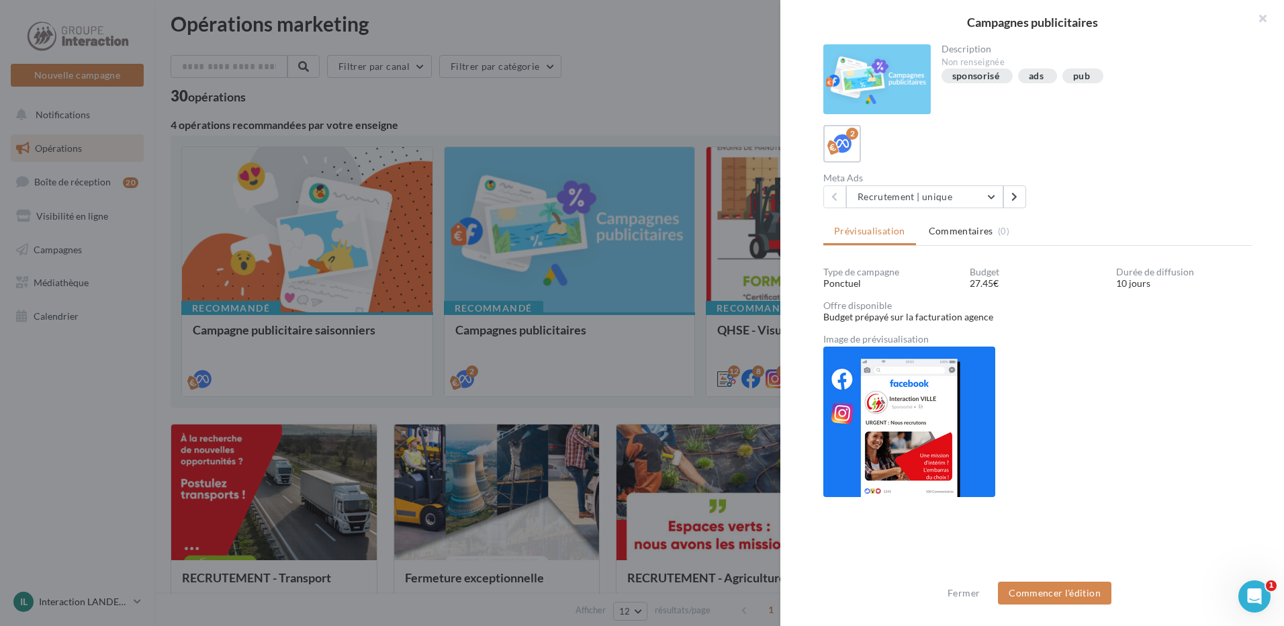
click at [945, 405] on img at bounding box center [909, 421] width 172 height 150
click at [992, 195] on button "Recrutement | unique" at bounding box center [924, 196] width 157 height 23
click at [906, 224] on button "Recrutement | unique" at bounding box center [946, 230] width 201 height 35
click at [1044, 587] on button "Commencer l'édition" at bounding box center [1054, 592] width 113 height 23
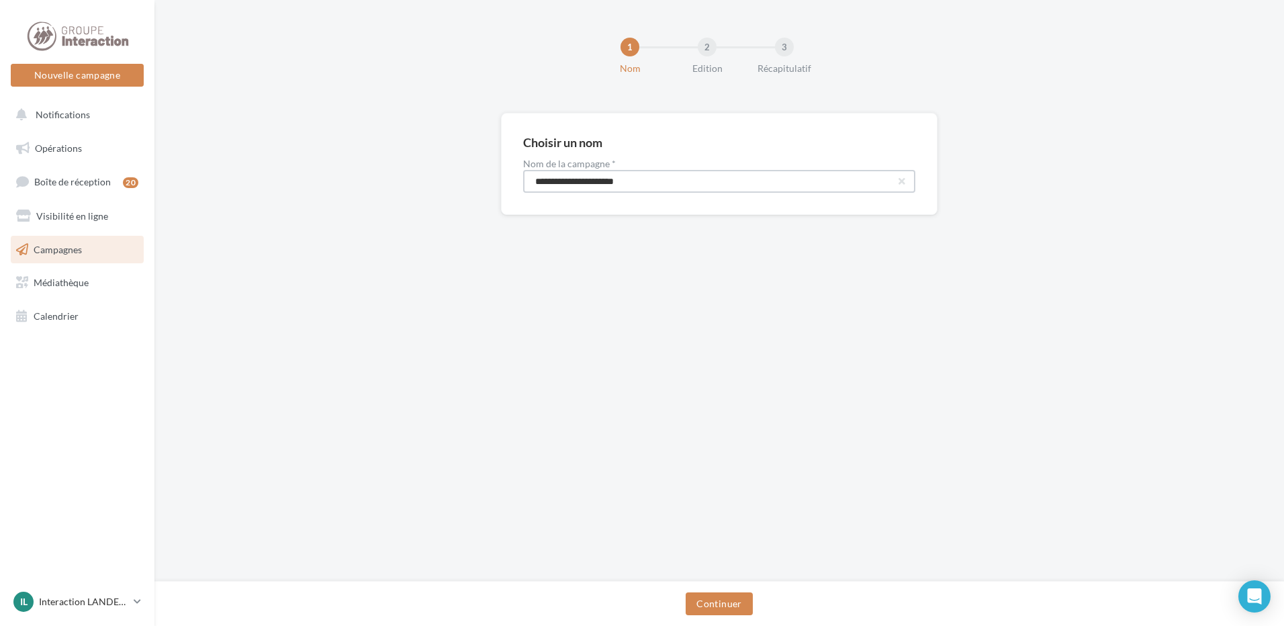
click at [663, 176] on input "**********" at bounding box center [719, 181] width 392 height 23
click at [723, 604] on button "Continuer" at bounding box center [718, 603] width 66 height 23
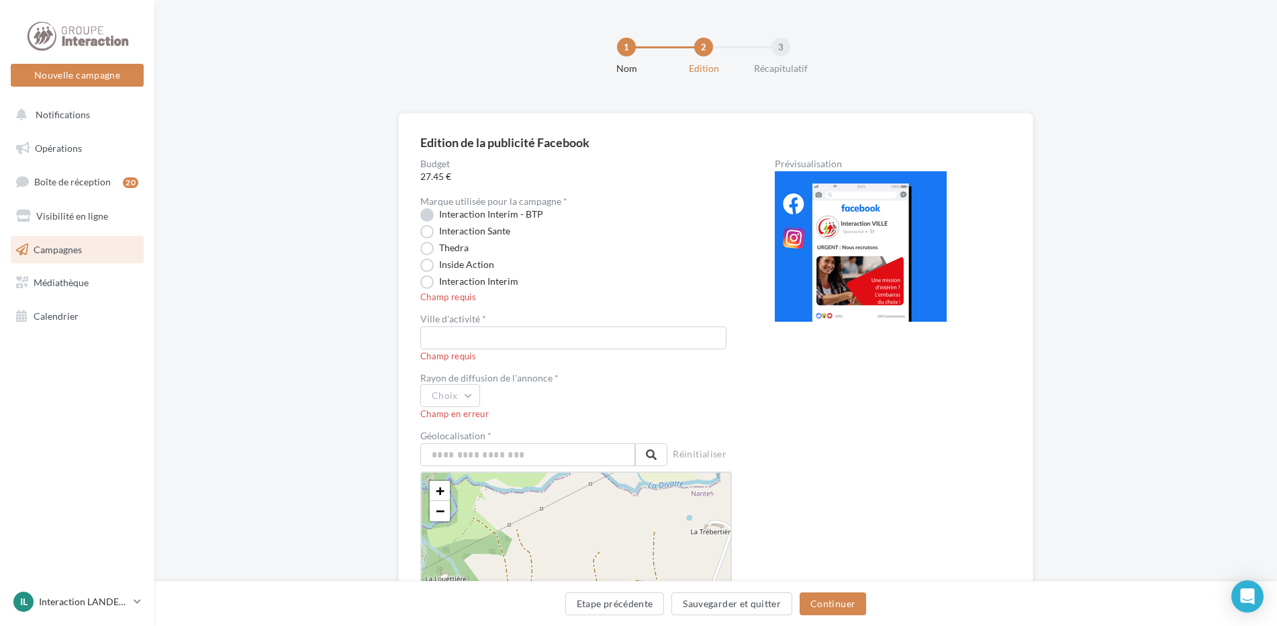
click at [426, 214] on label "Interaction Interim - BTP" at bounding box center [481, 214] width 123 height 13
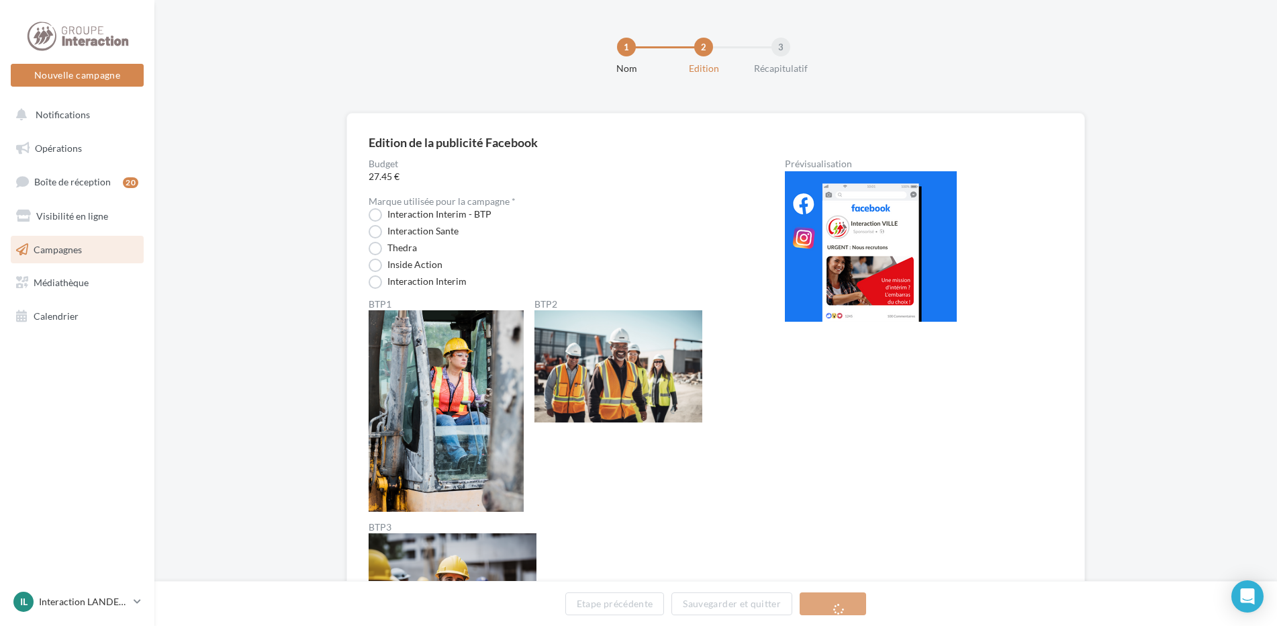
click at [424, 228] on label "Interaction Sante" at bounding box center [414, 231] width 90 height 13
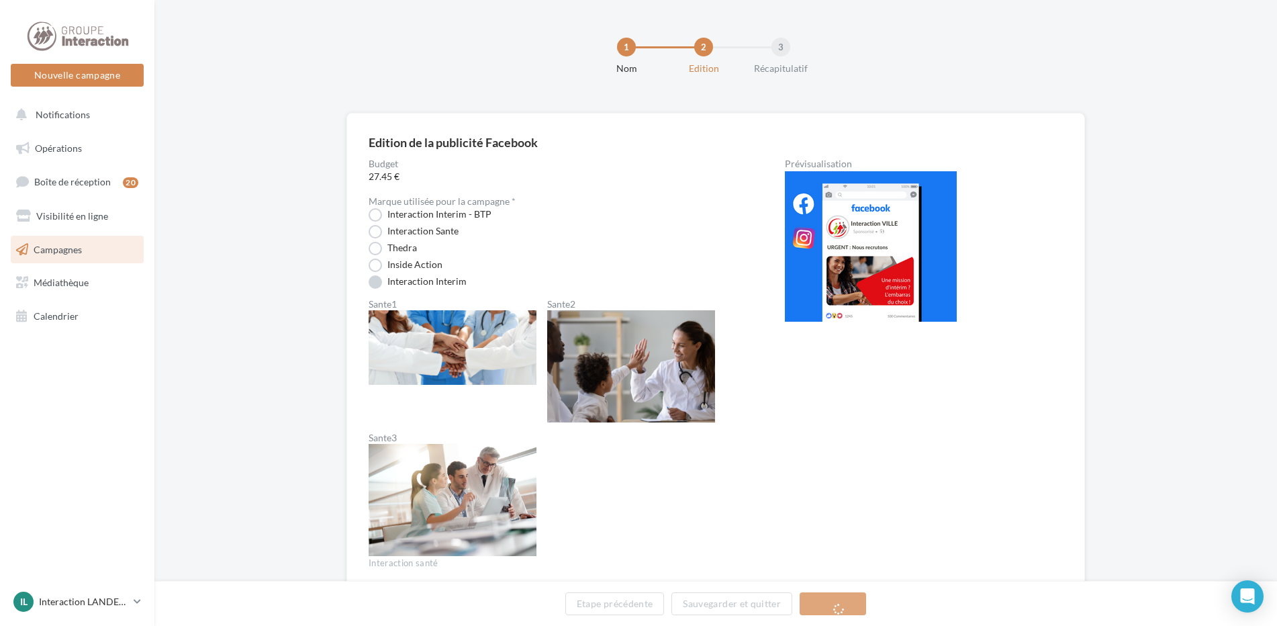
click at [423, 286] on label "Interaction Interim" at bounding box center [418, 281] width 98 height 13
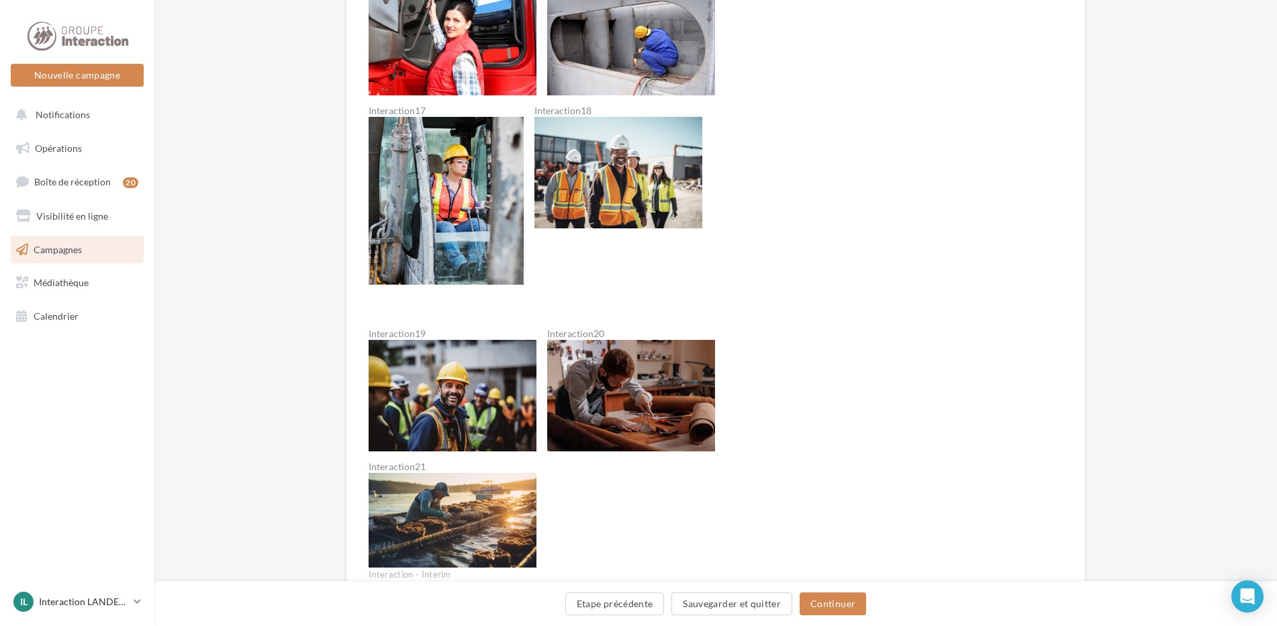
scroll to position [1343, 0]
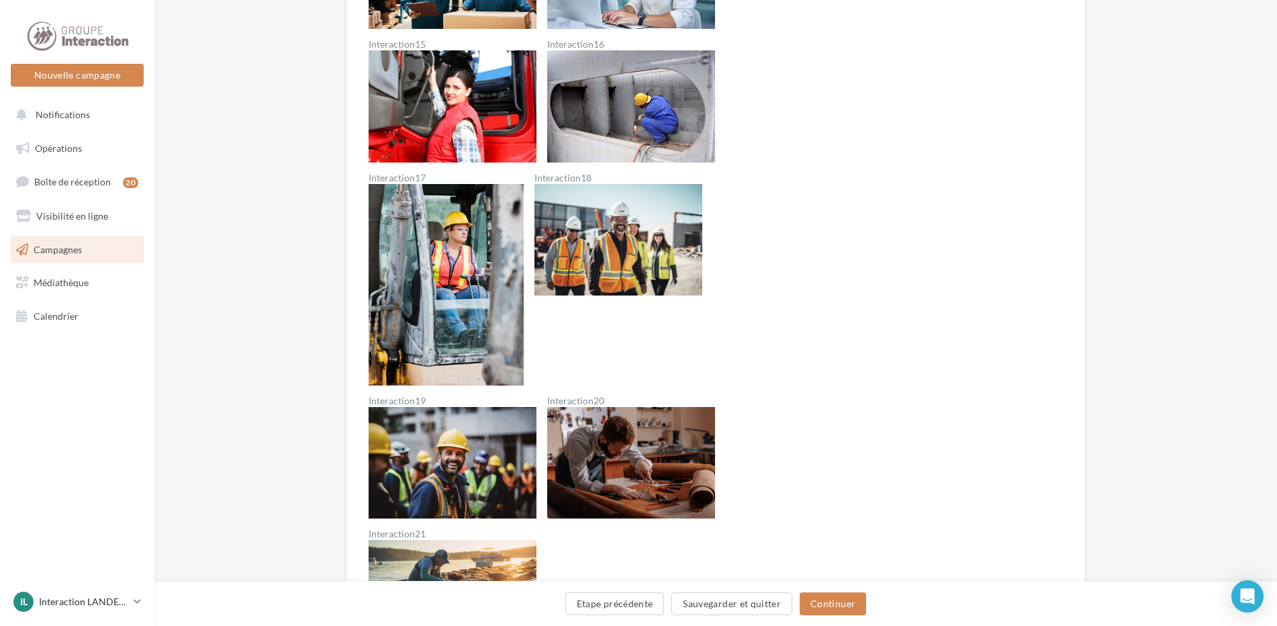
click at [600, 263] on img at bounding box center [618, 240] width 168 height 112
click at [641, 243] on img at bounding box center [618, 240] width 168 height 112
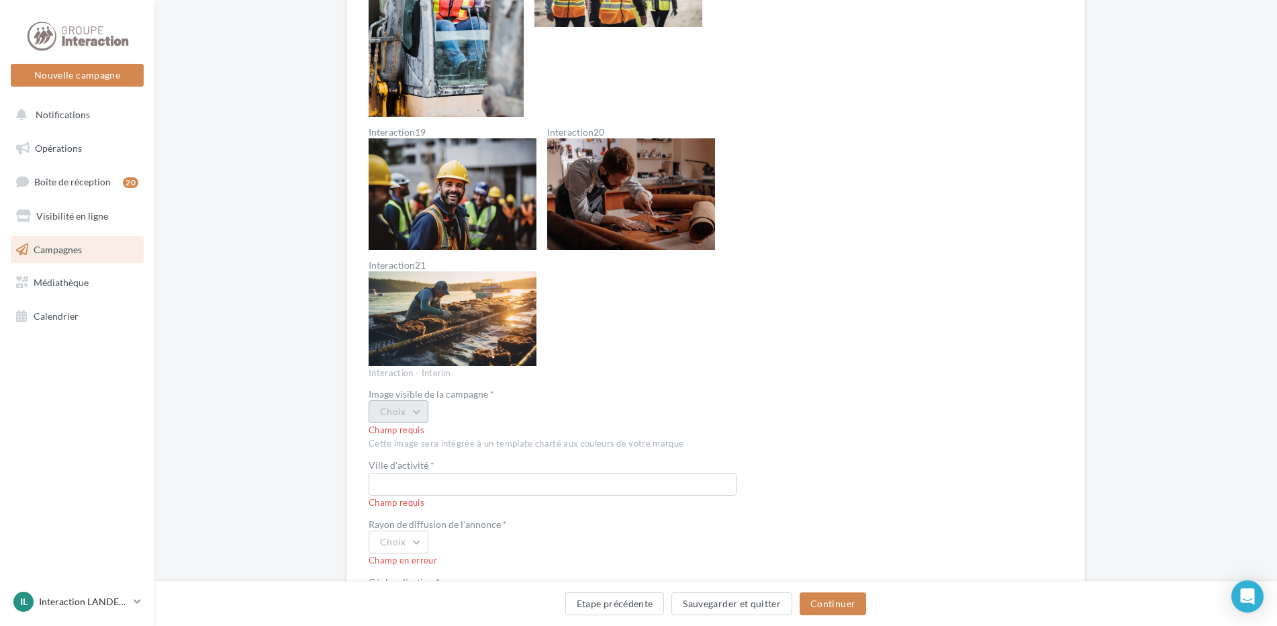
click at [419, 412] on button "Choix" at bounding box center [399, 411] width 60 height 23
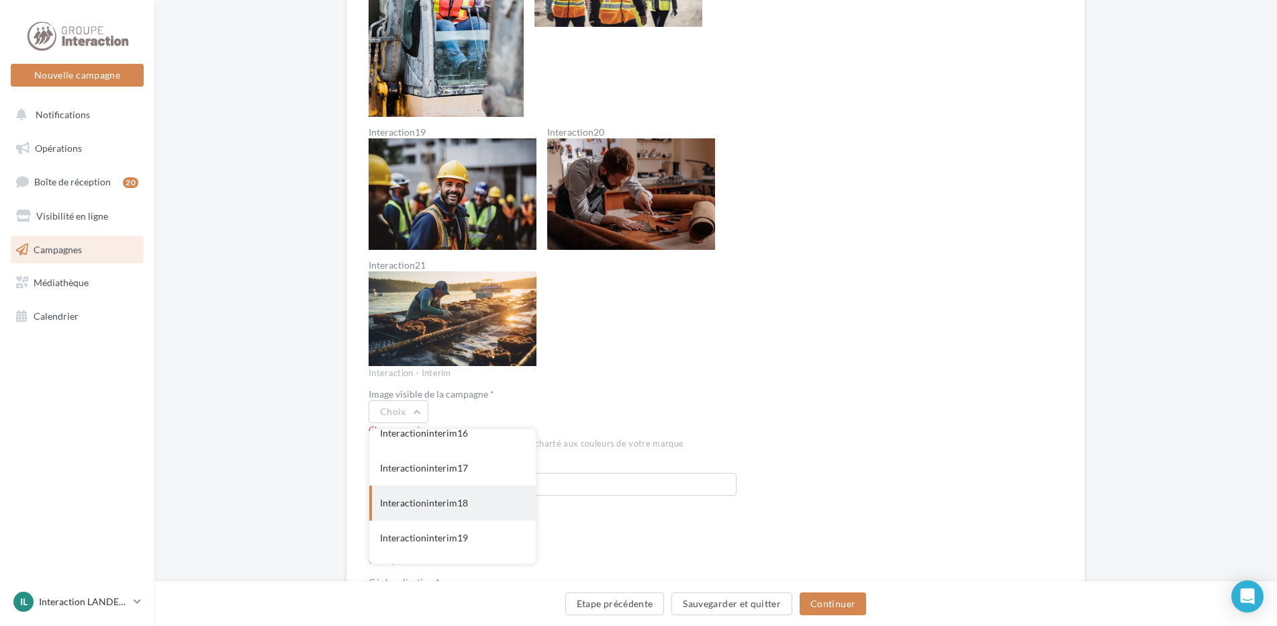
click at [448, 508] on div "Interactioninterim18" at bounding box center [452, 502] width 167 height 35
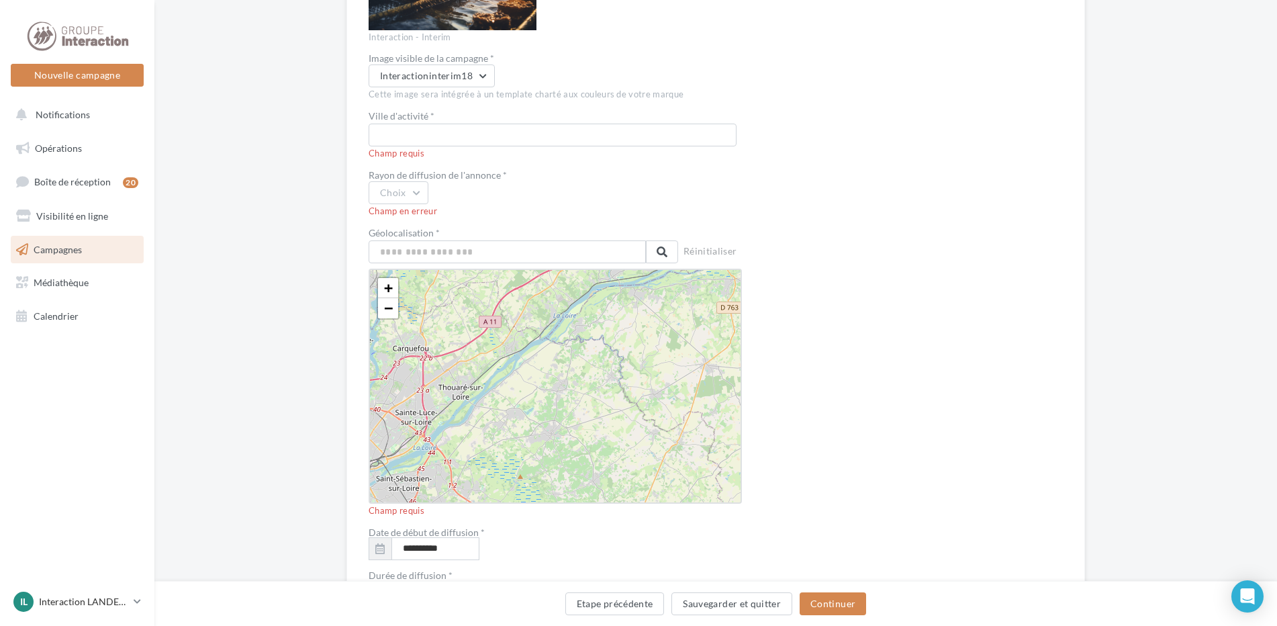
scroll to position [2148, 0]
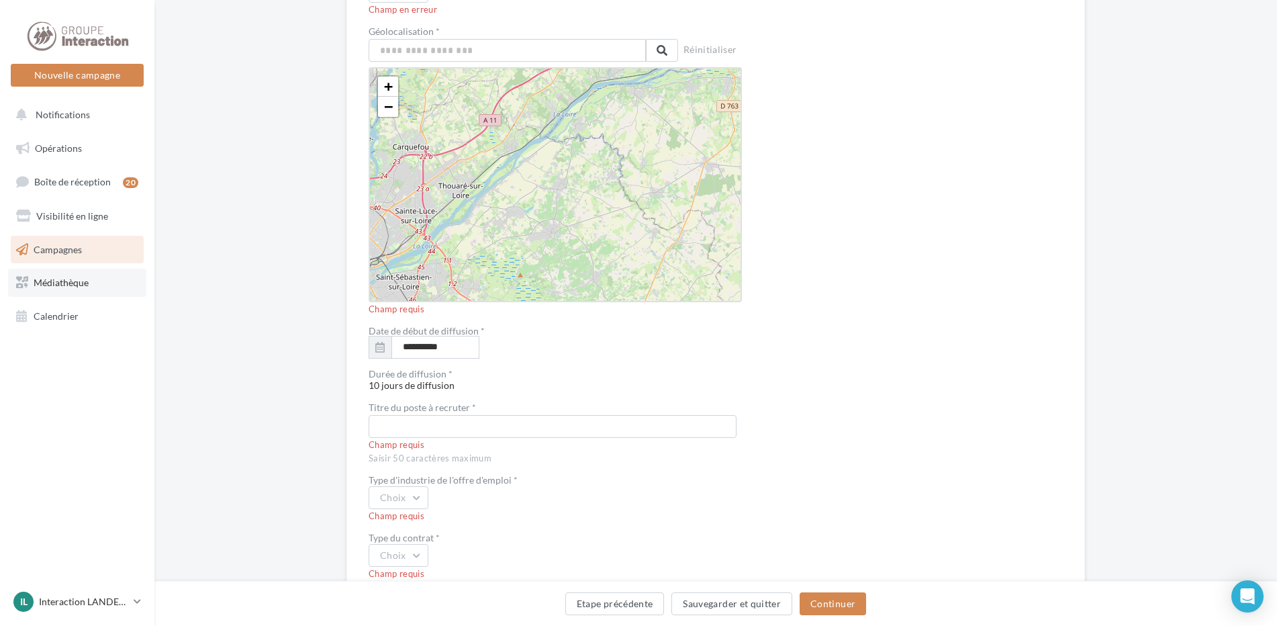
click at [68, 280] on span "Médiathèque" at bounding box center [61, 282] width 55 height 11
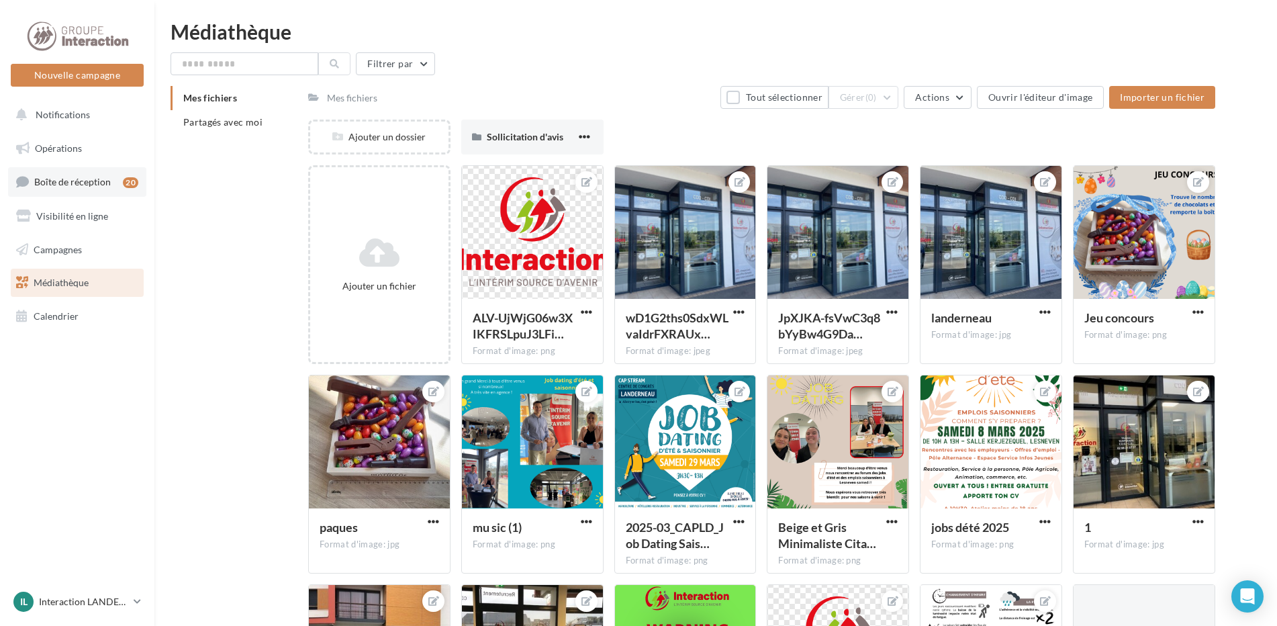
click at [61, 180] on span "Boîte de réception" at bounding box center [72, 181] width 77 height 11
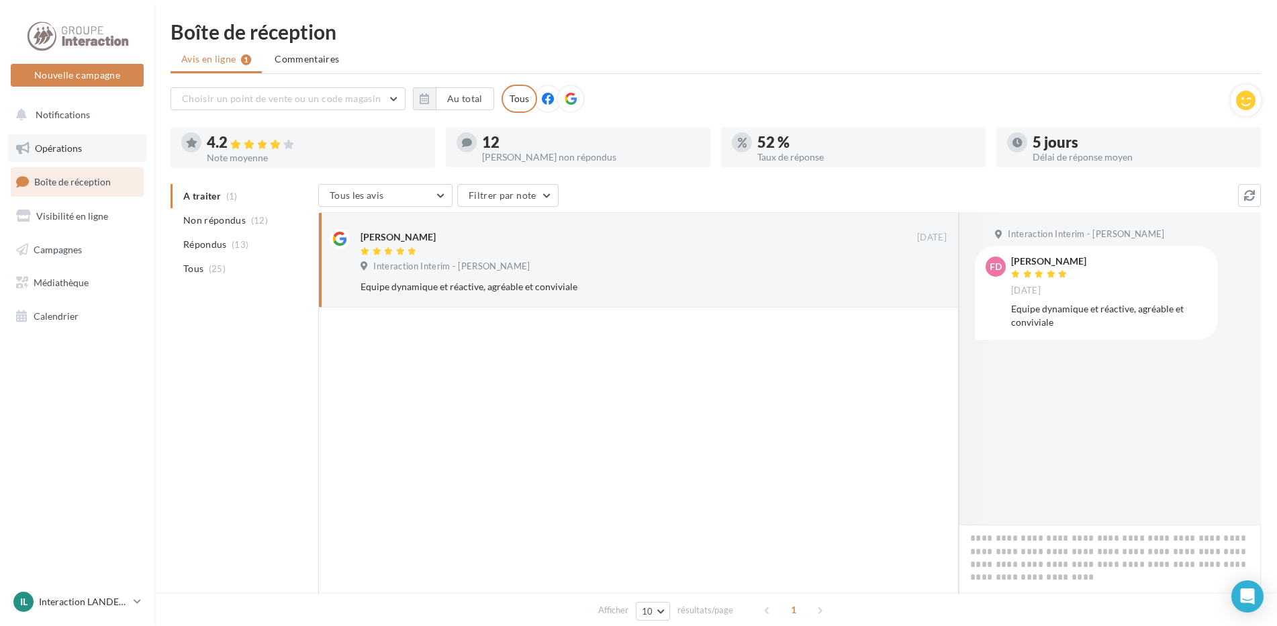
click at [60, 149] on span "Opérations" at bounding box center [58, 147] width 47 height 11
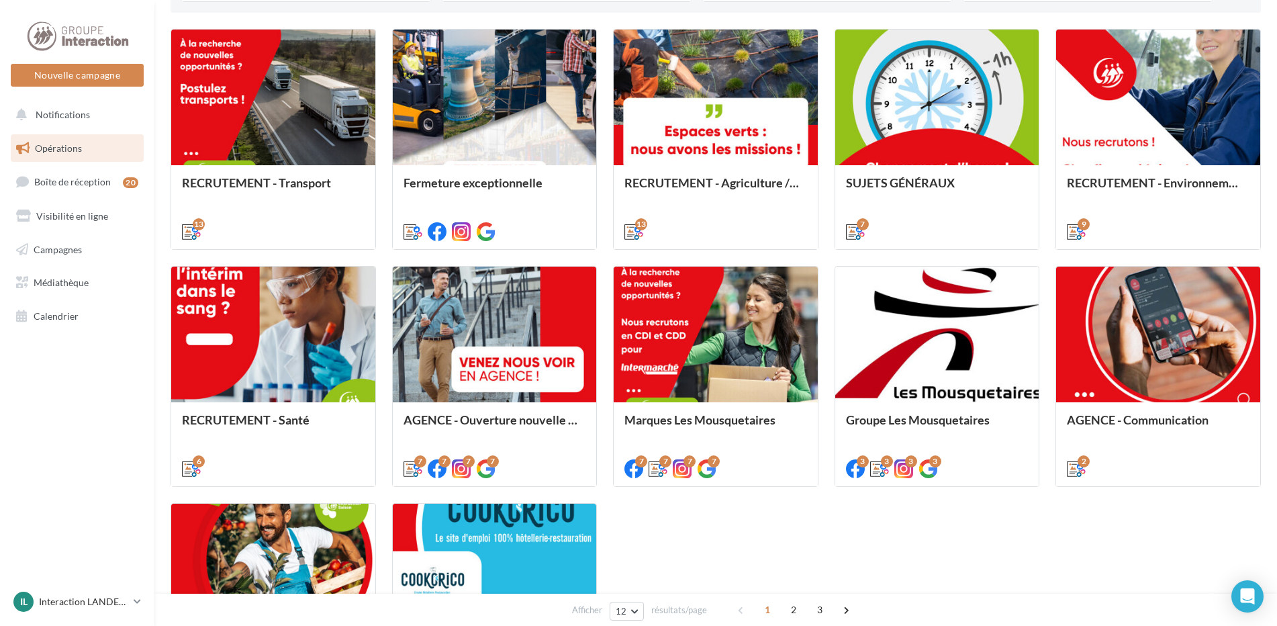
scroll to position [537, 0]
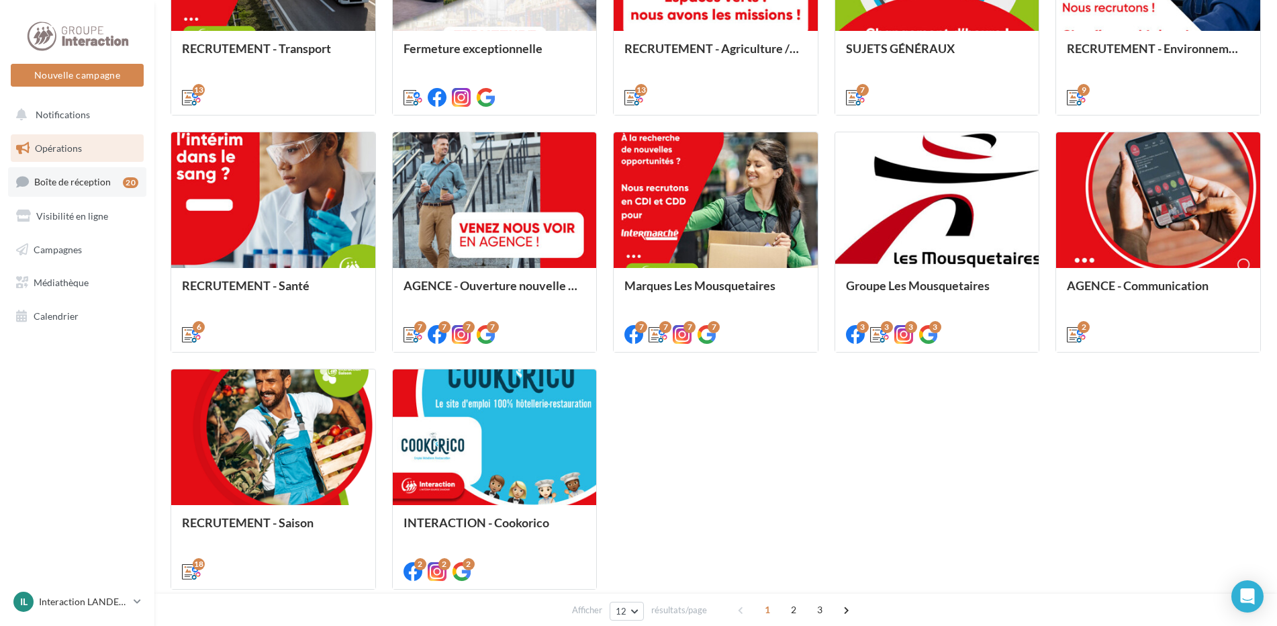
click at [93, 183] on span "Boîte de réception" at bounding box center [72, 181] width 77 height 11
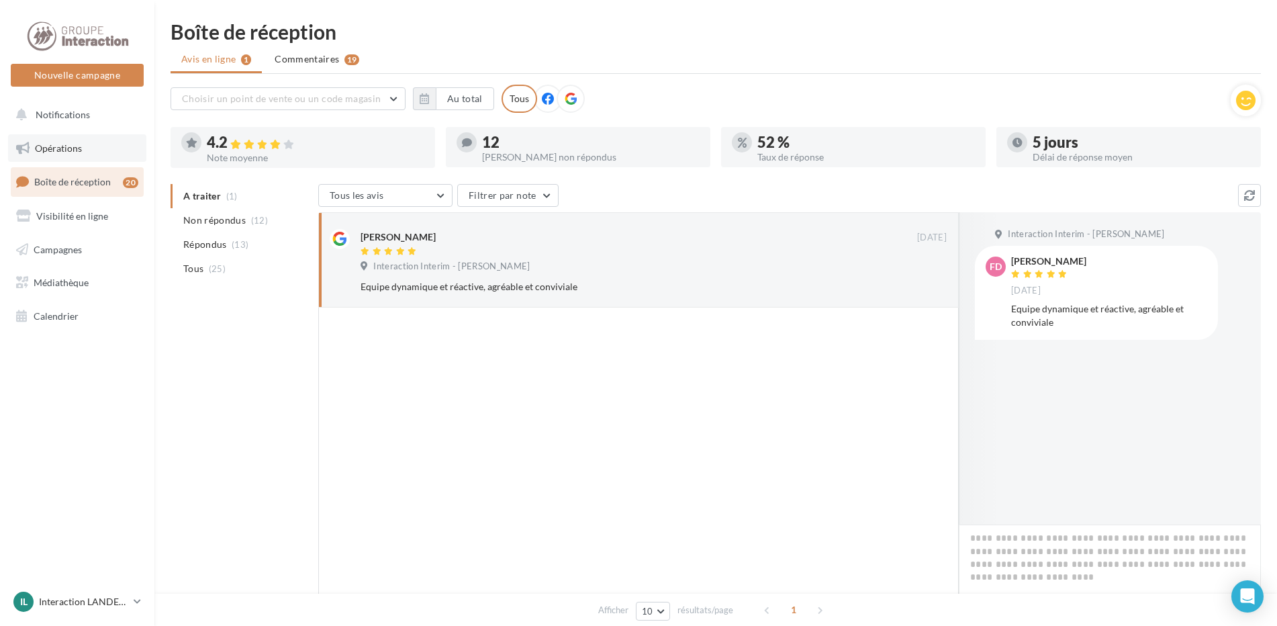
click at [57, 146] on span "Opérations" at bounding box center [58, 147] width 47 height 11
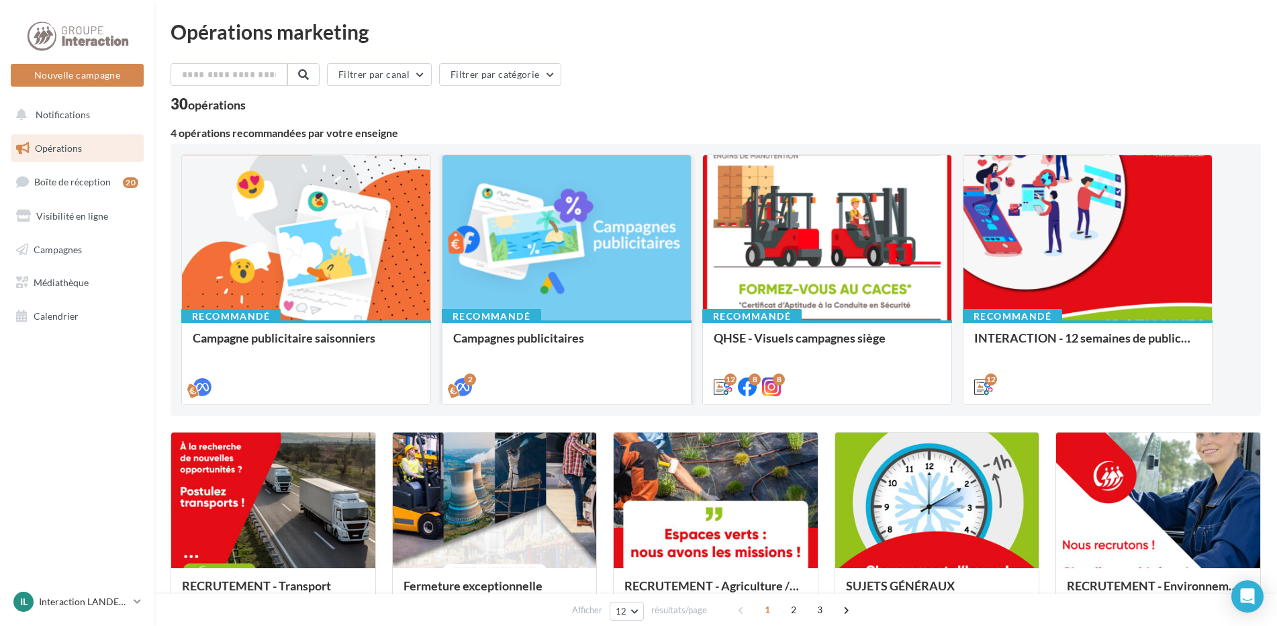
click at [573, 360] on div "Campagnes publicitaires" at bounding box center [566, 361] width 227 height 61
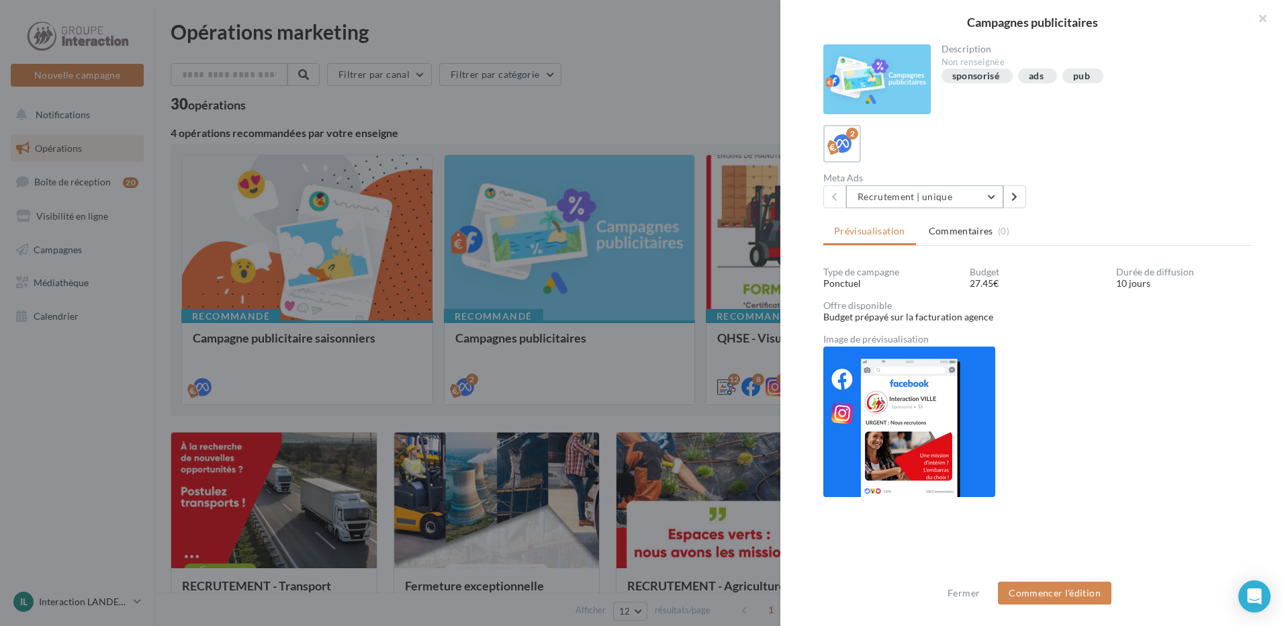
click at [995, 188] on button "Recrutement | unique" at bounding box center [924, 196] width 157 height 23
click at [943, 232] on span "Recrutement | unique" at bounding box center [912, 230] width 90 height 11
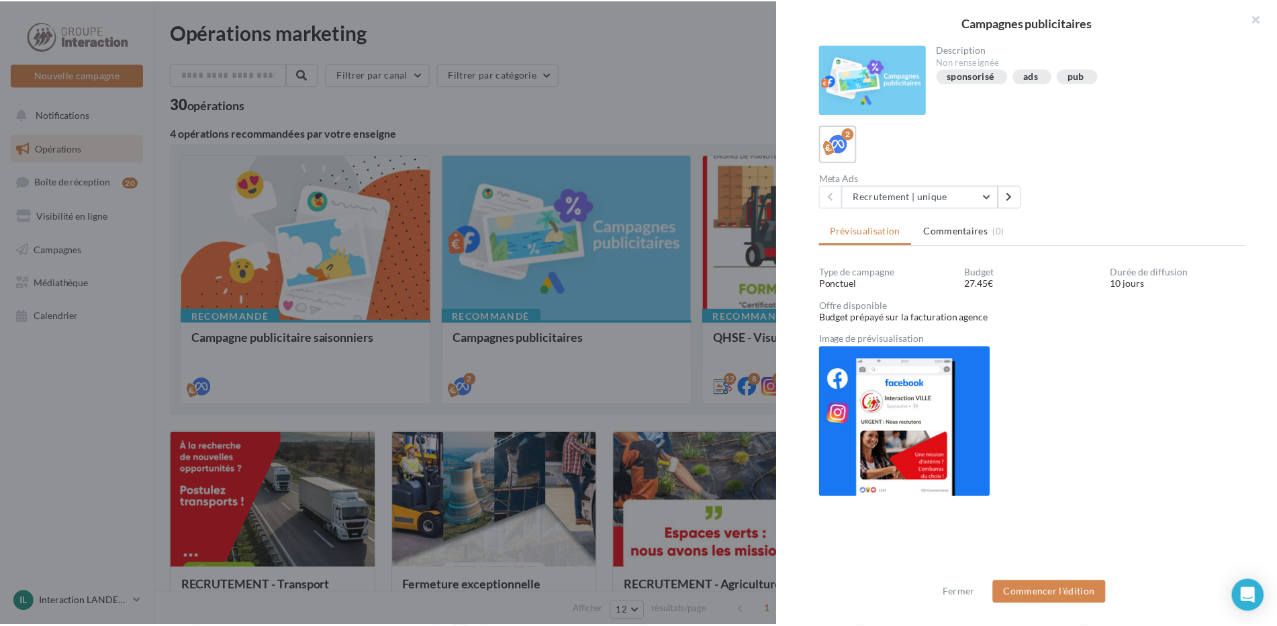
scroll to position [1, 0]
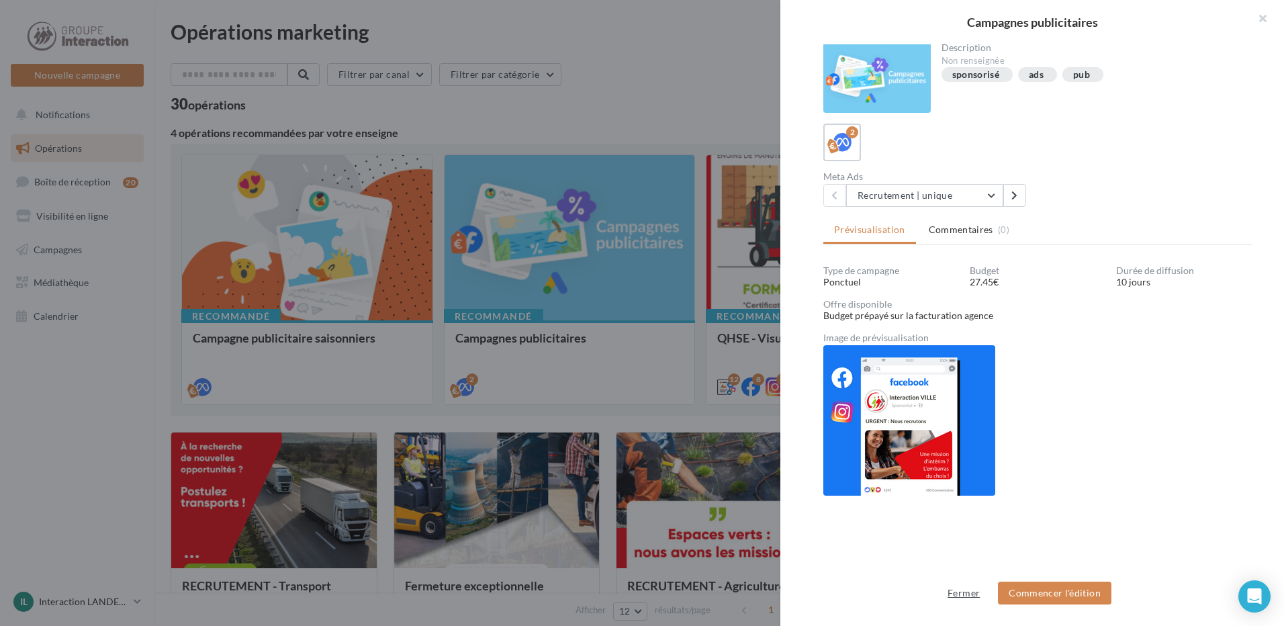
click at [955, 586] on button "Fermer" at bounding box center [963, 593] width 43 height 16
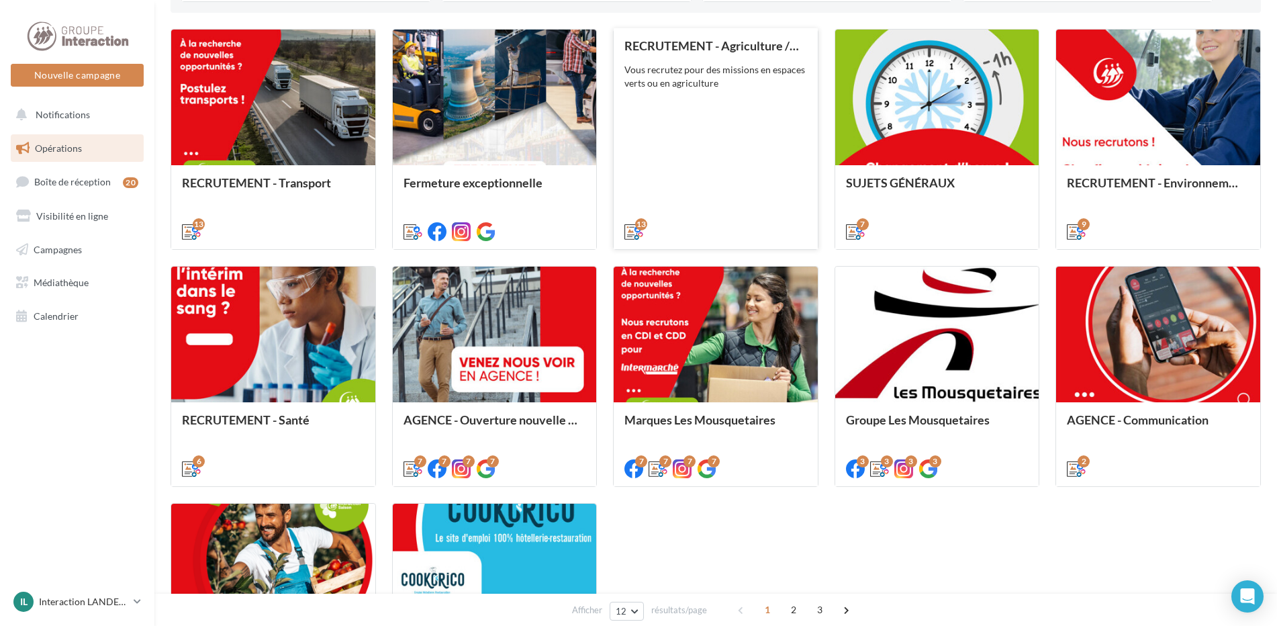
scroll to position [134, 0]
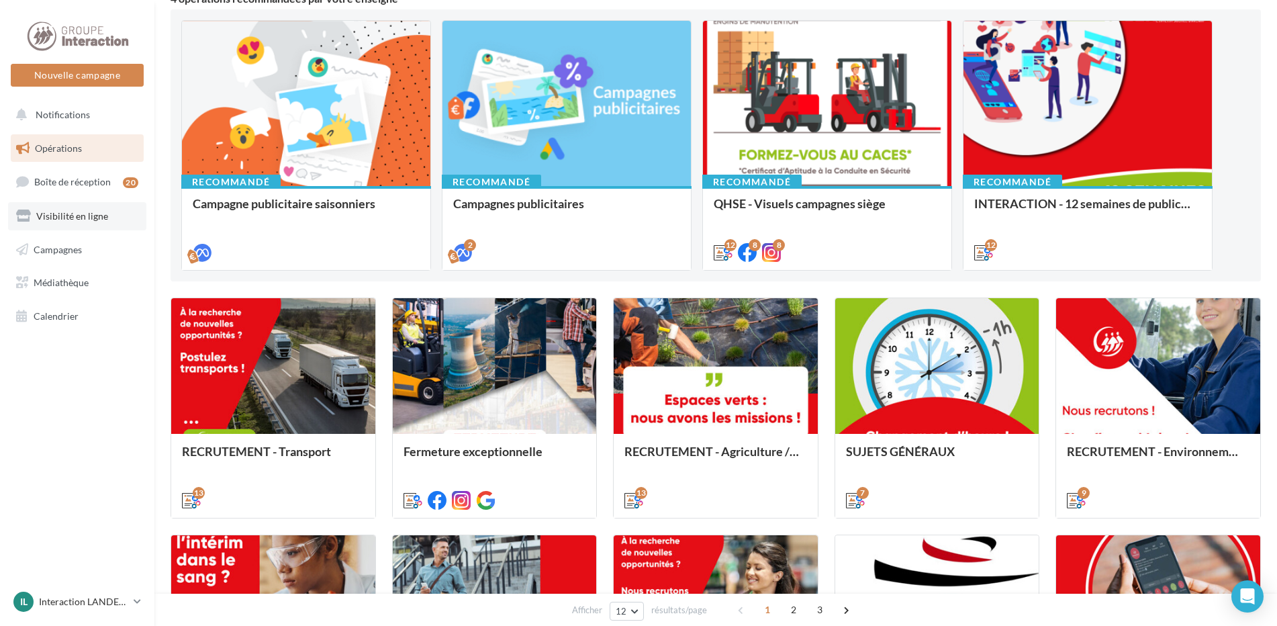
click at [105, 221] on link "Visibilité en ligne" at bounding box center [77, 216] width 138 height 28
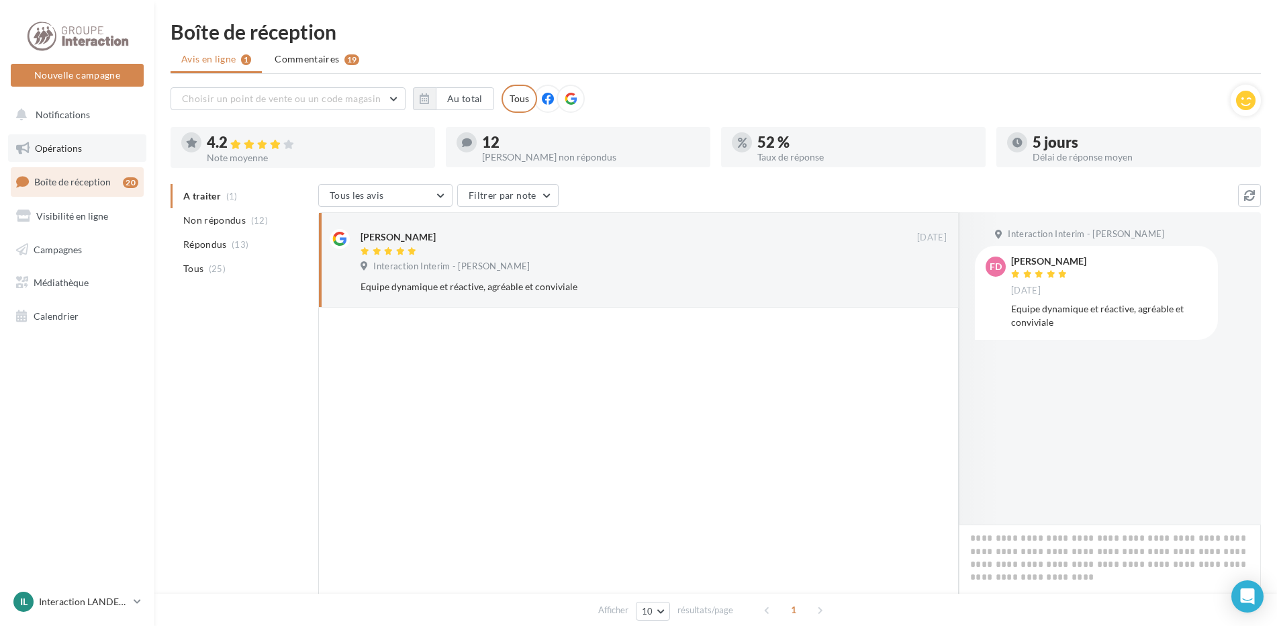
click at [47, 139] on link "Opérations" at bounding box center [77, 148] width 138 height 28
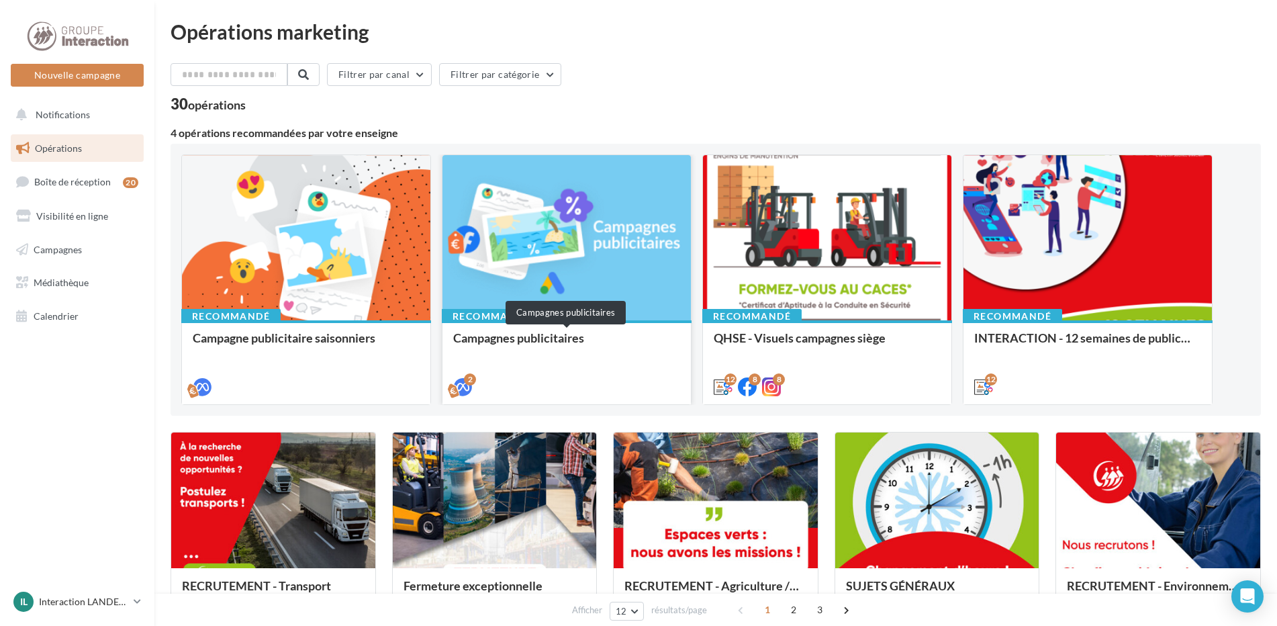
click at [551, 338] on div "Campagnes publicitaires" at bounding box center [566, 344] width 227 height 27
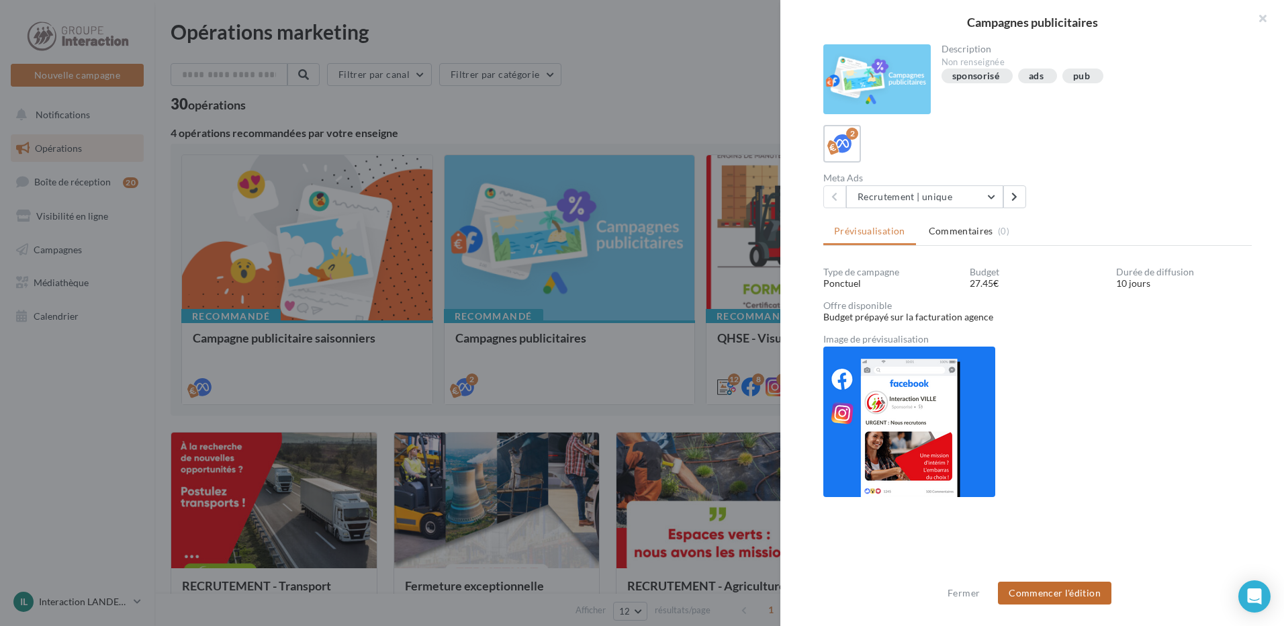
click at [1059, 590] on button "Commencer l'édition" at bounding box center [1054, 592] width 113 height 23
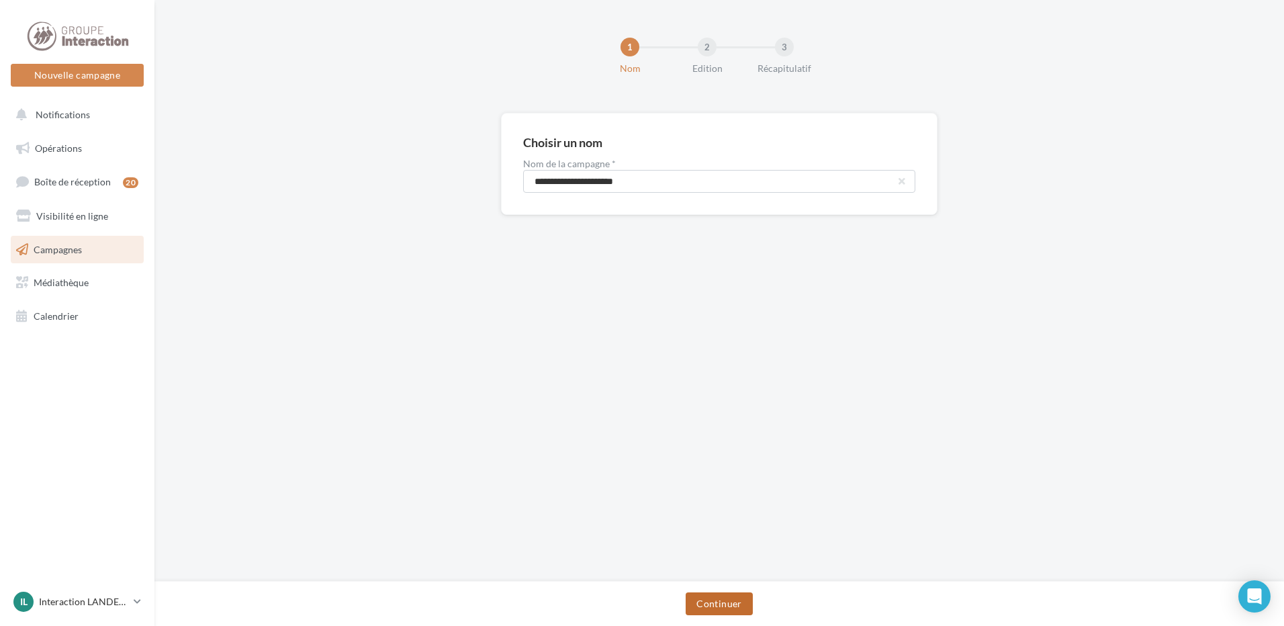
click at [728, 606] on button "Continuer" at bounding box center [718, 603] width 66 height 23
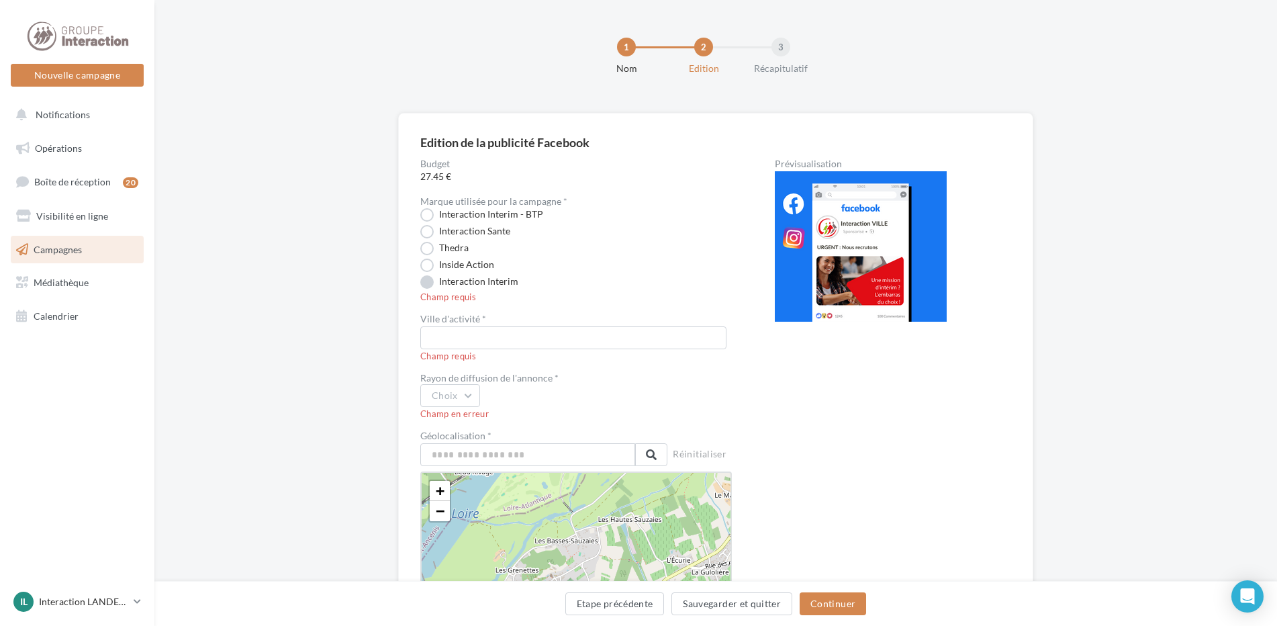
click at [433, 279] on label "Interaction Interim" at bounding box center [469, 281] width 98 height 13
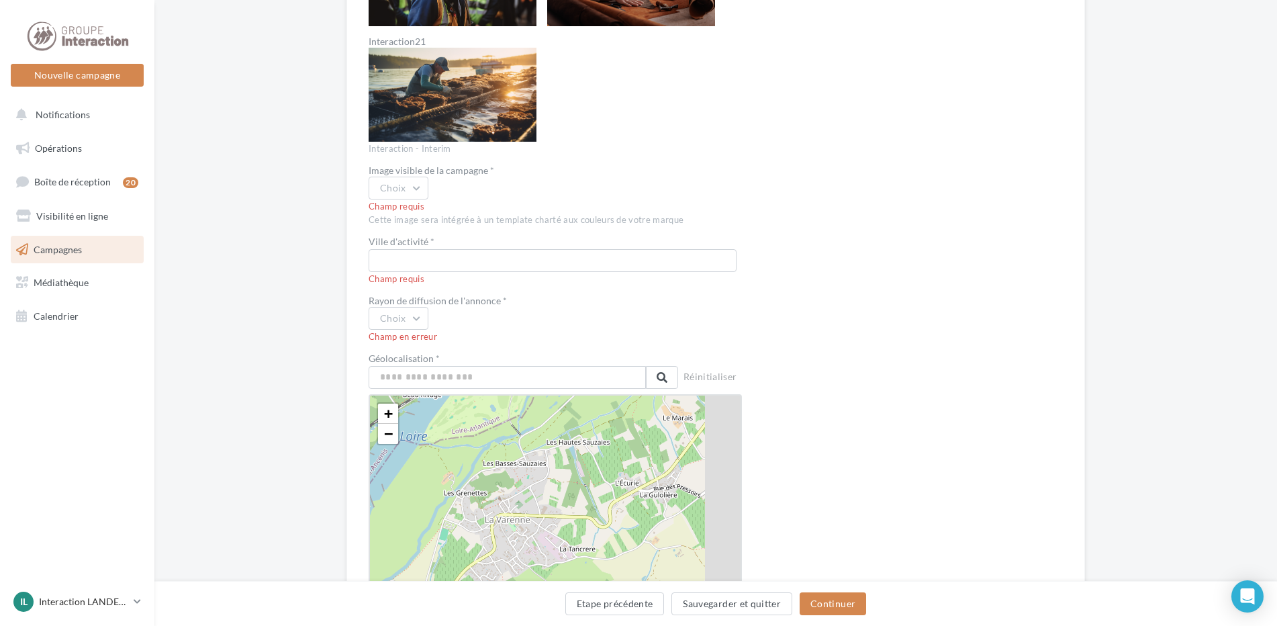
scroll to position [1813, 0]
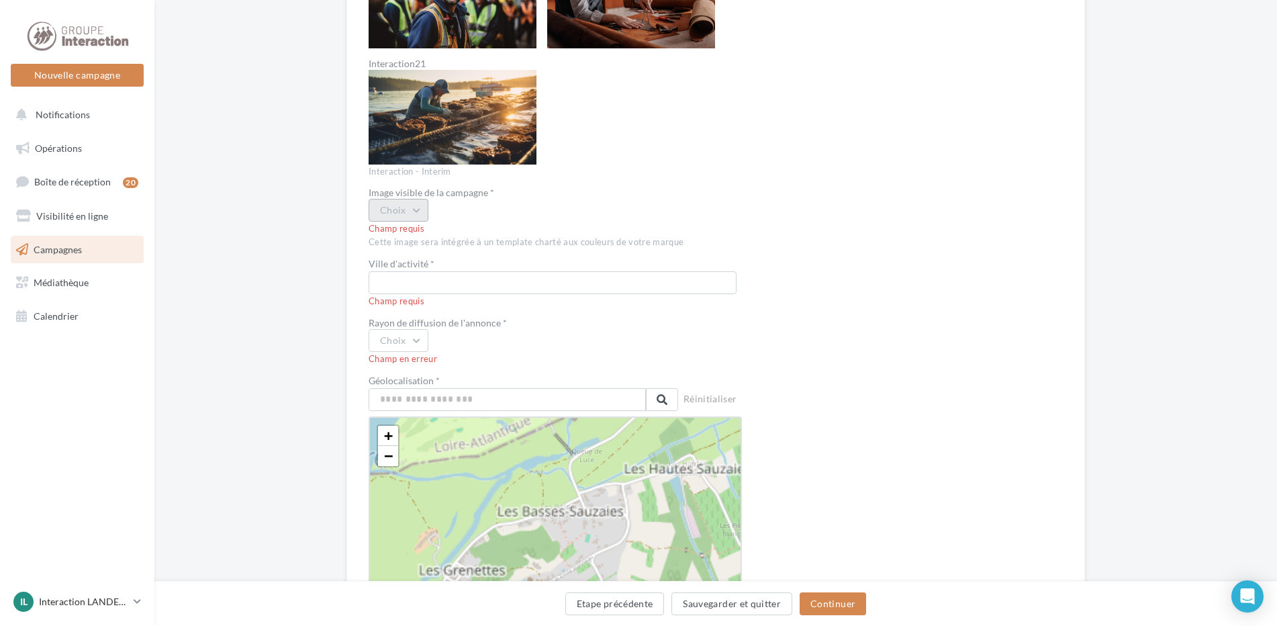
click at [418, 209] on button "Choix" at bounding box center [399, 210] width 60 height 23
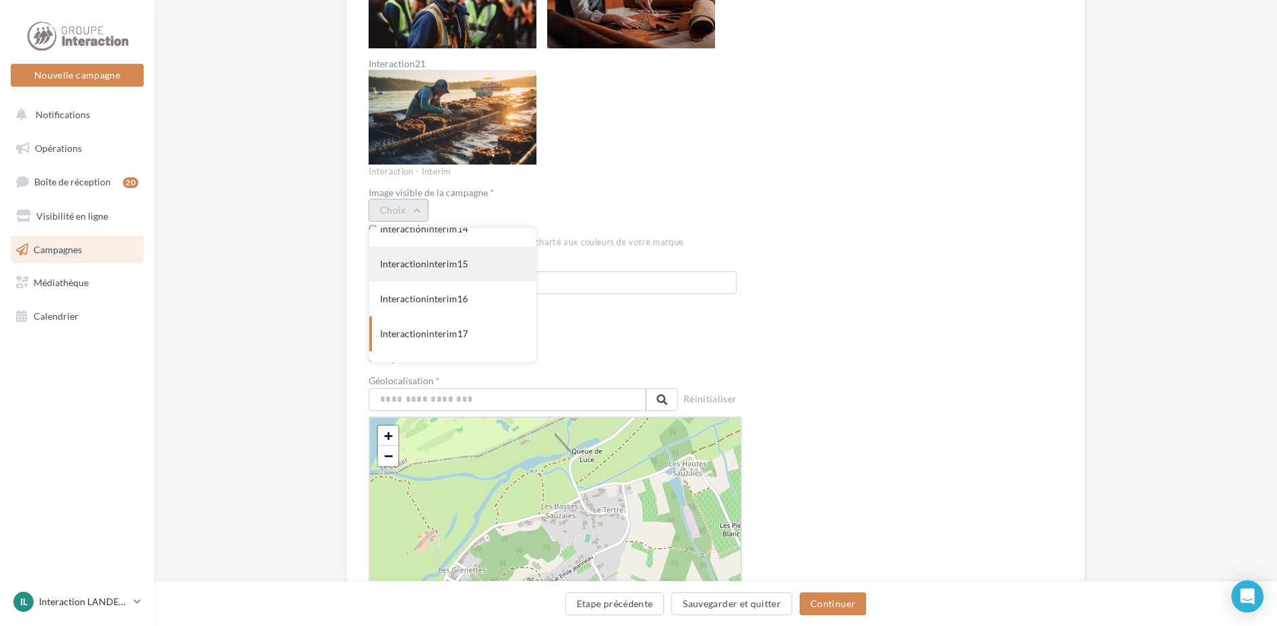
scroll to position [537, 0]
click at [474, 303] on div "Interactioninterim18" at bounding box center [452, 301] width 167 height 35
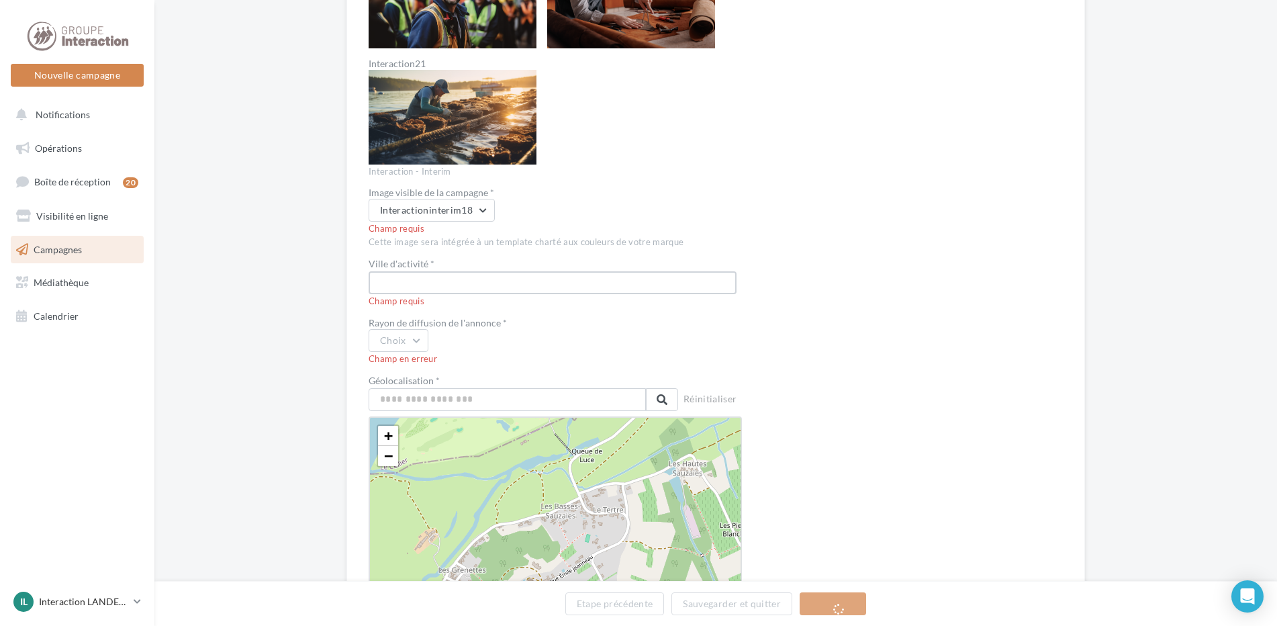
click at [487, 282] on input "text" at bounding box center [553, 282] width 368 height 23
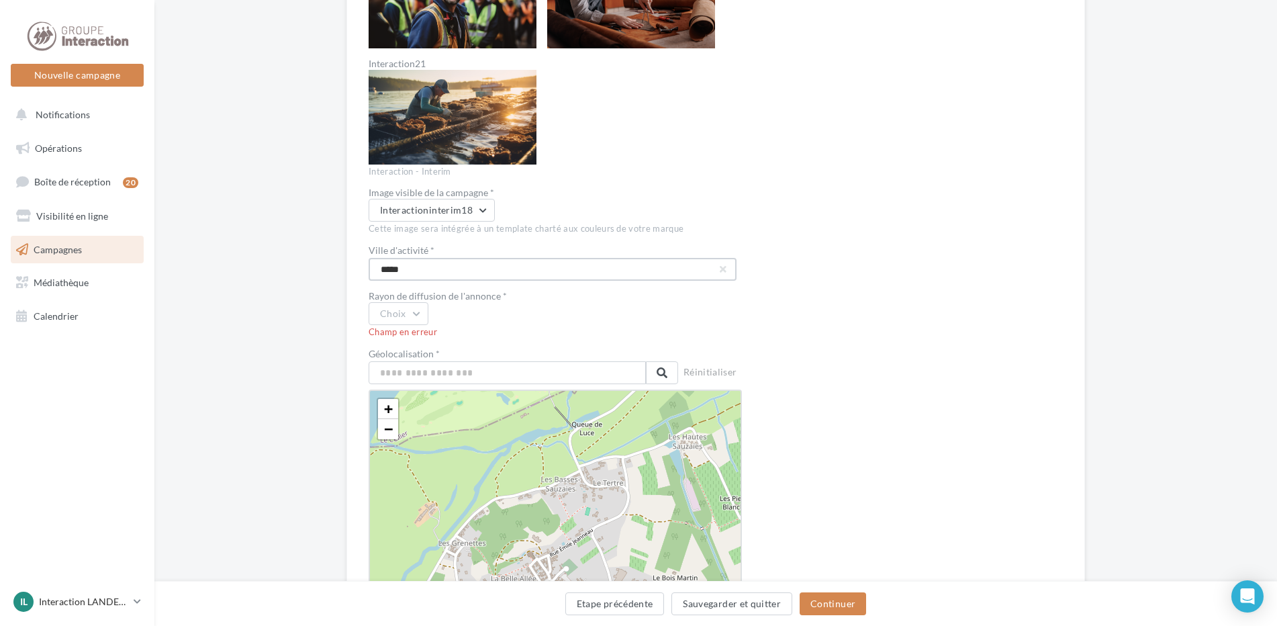
drag, startPoint x: 450, startPoint y: 269, endPoint x: 301, endPoint y: 269, distance: 148.4
type input "**********"
drag, startPoint x: 438, startPoint y: 270, endPoint x: 250, endPoint y: 256, distance: 188.5
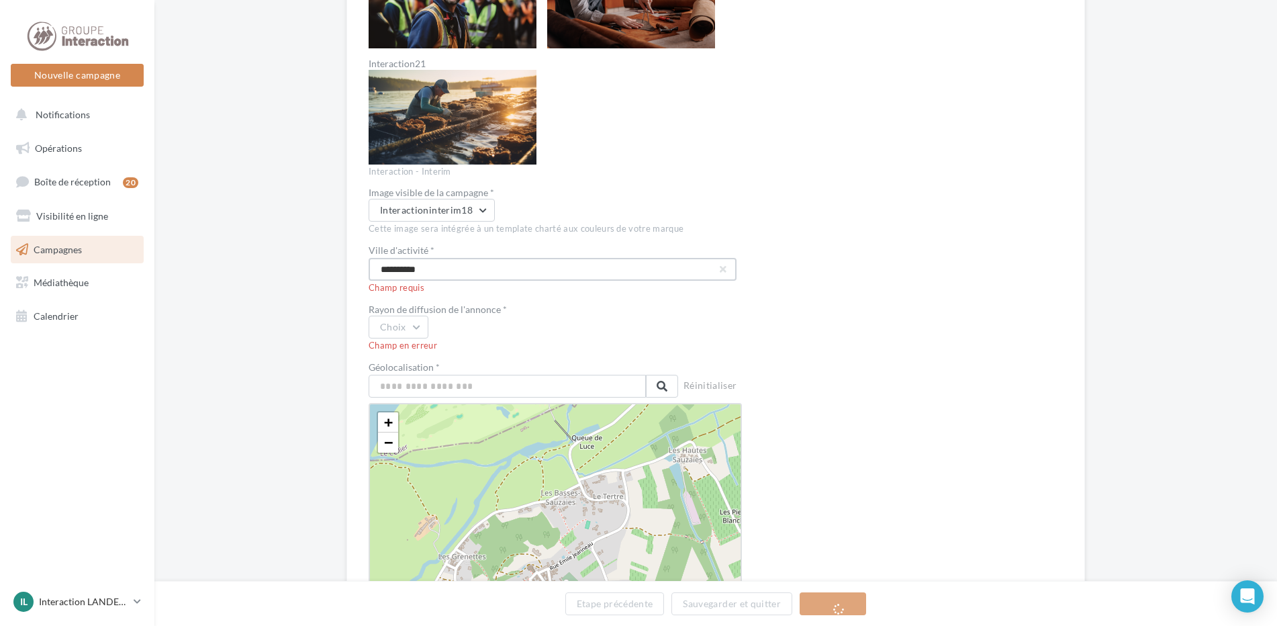
type input "**********"
click at [512, 316] on div "Choix" at bounding box center [555, 327] width 373 height 23
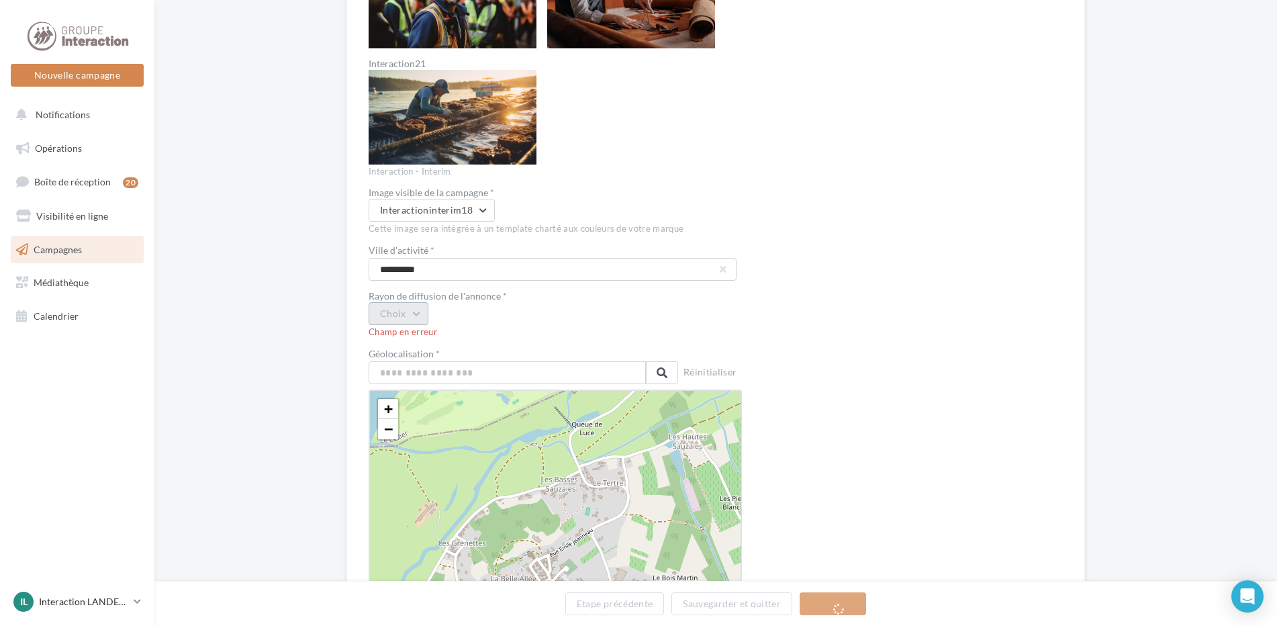
click at [413, 318] on button "Choix" at bounding box center [399, 313] width 60 height 23
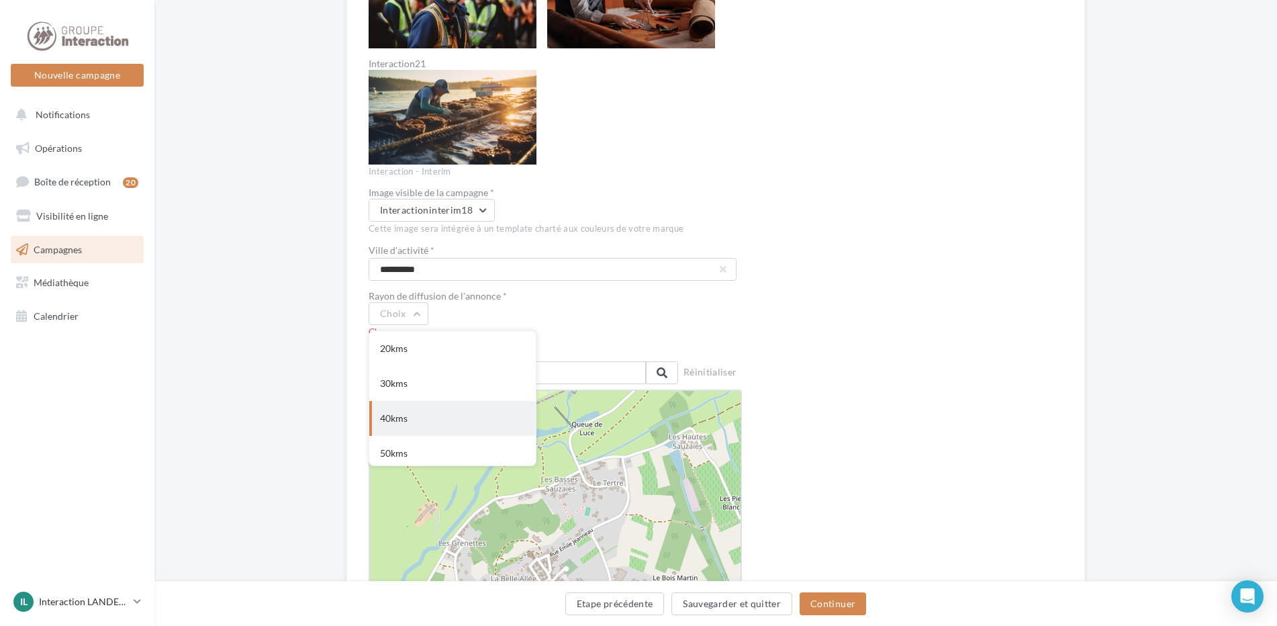
click at [406, 408] on div "40kms" at bounding box center [452, 418] width 167 height 35
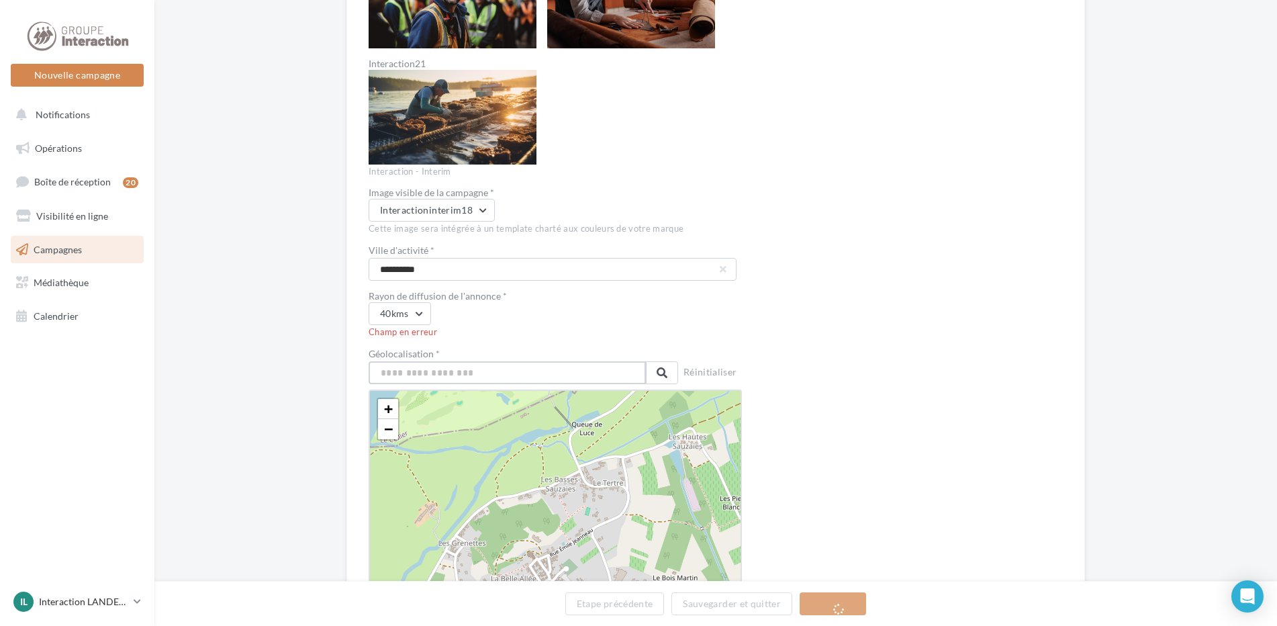
click at [485, 372] on input "text" at bounding box center [507, 372] width 277 height 23
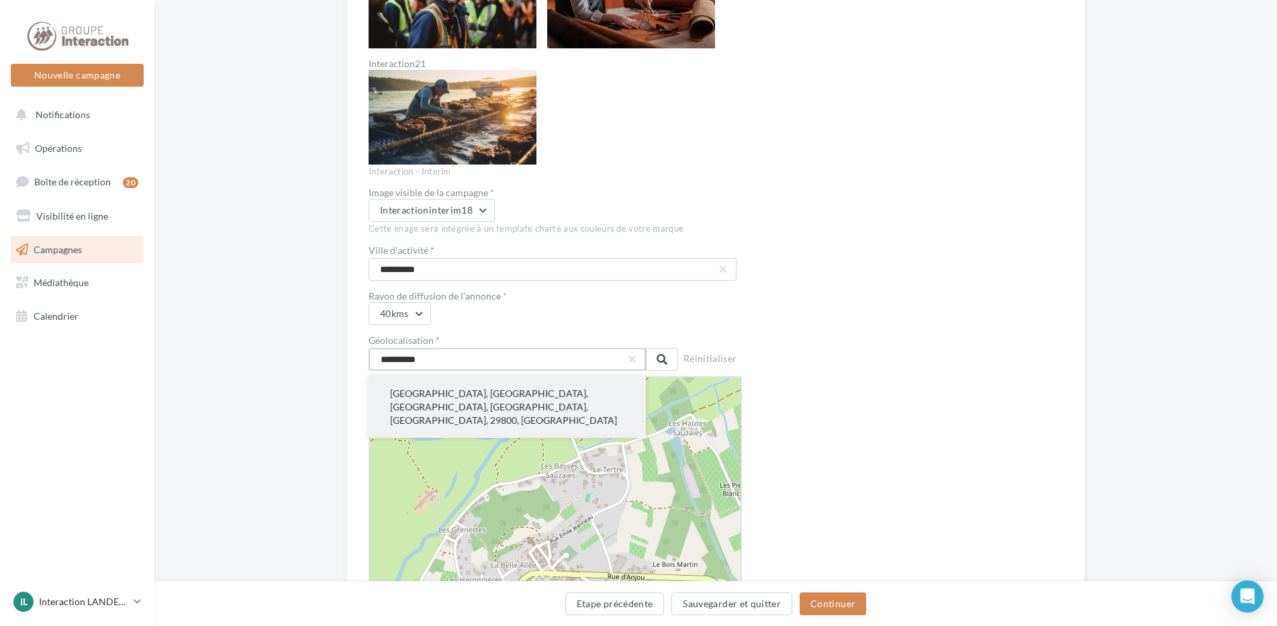
type input "**********"
click at [444, 392] on button "[GEOGRAPHIC_DATA], [GEOGRAPHIC_DATA], [GEOGRAPHIC_DATA], [GEOGRAPHIC_DATA], [GE…" at bounding box center [507, 407] width 277 height 62
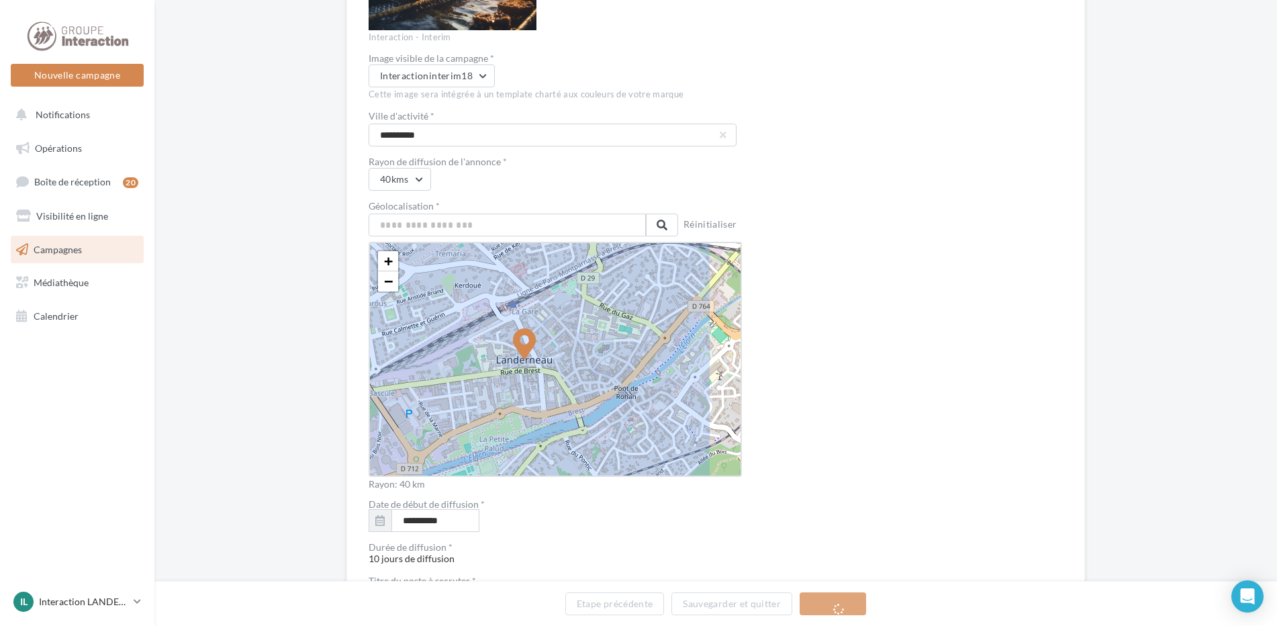
scroll to position [2014, 0]
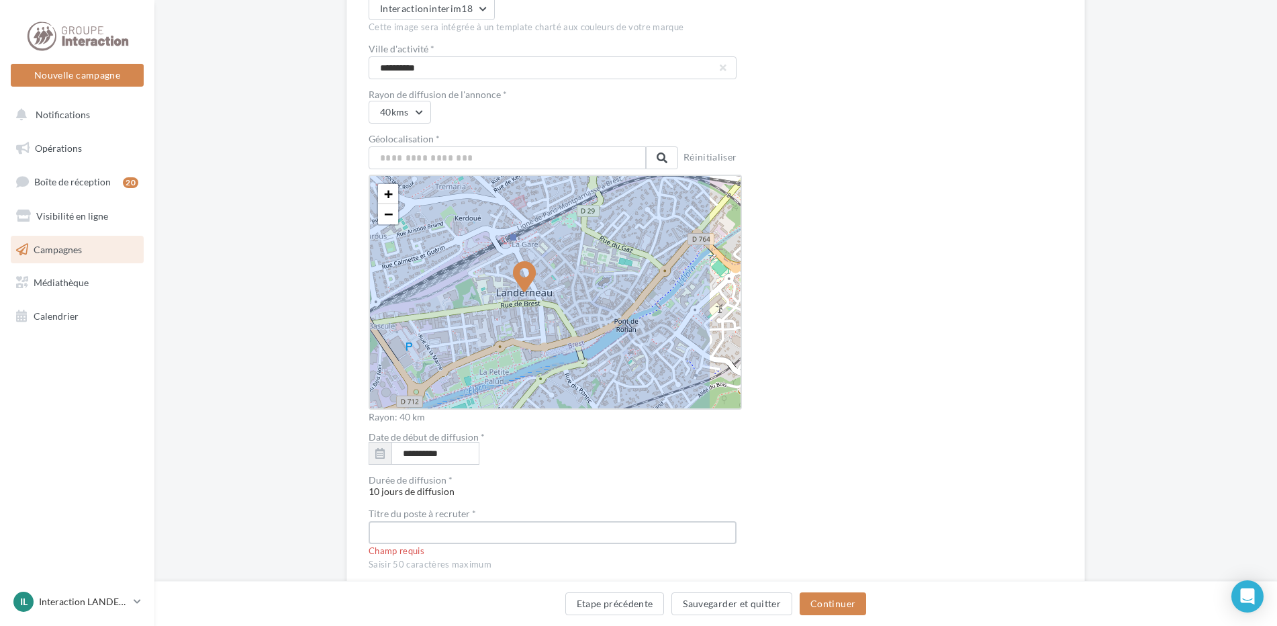
click at [440, 528] on input "text" at bounding box center [553, 532] width 368 height 23
click at [702, 213] on icon at bounding box center [525, 263] width 16970 height 16970
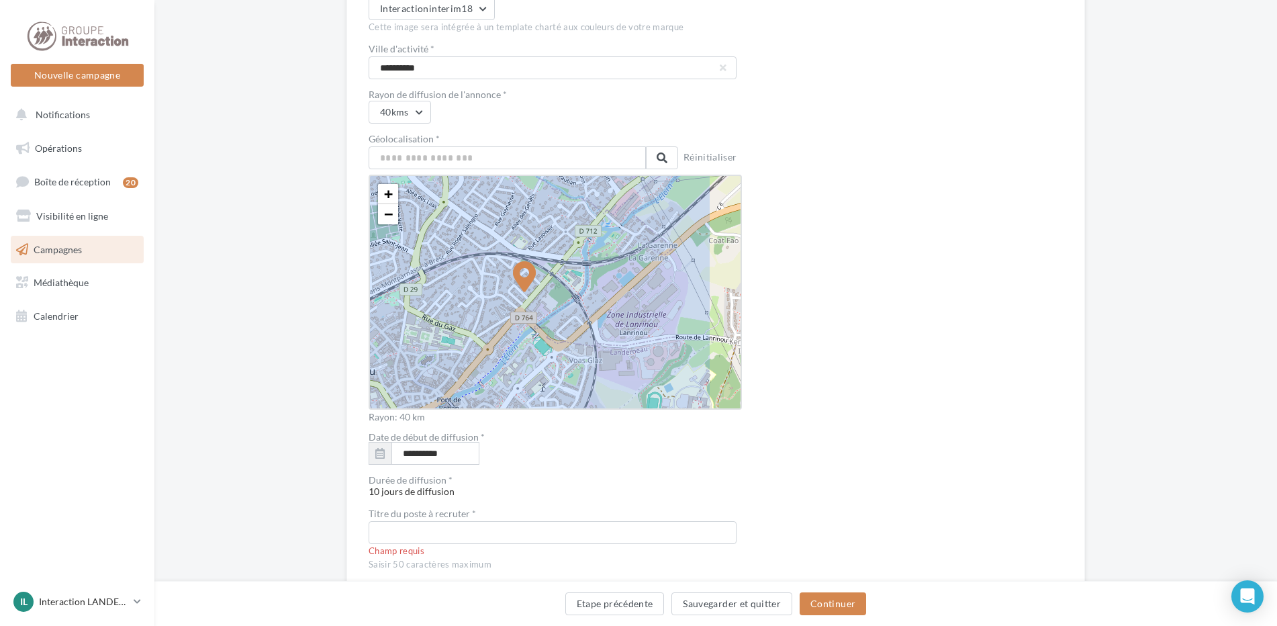
scroll to position [2216, 0]
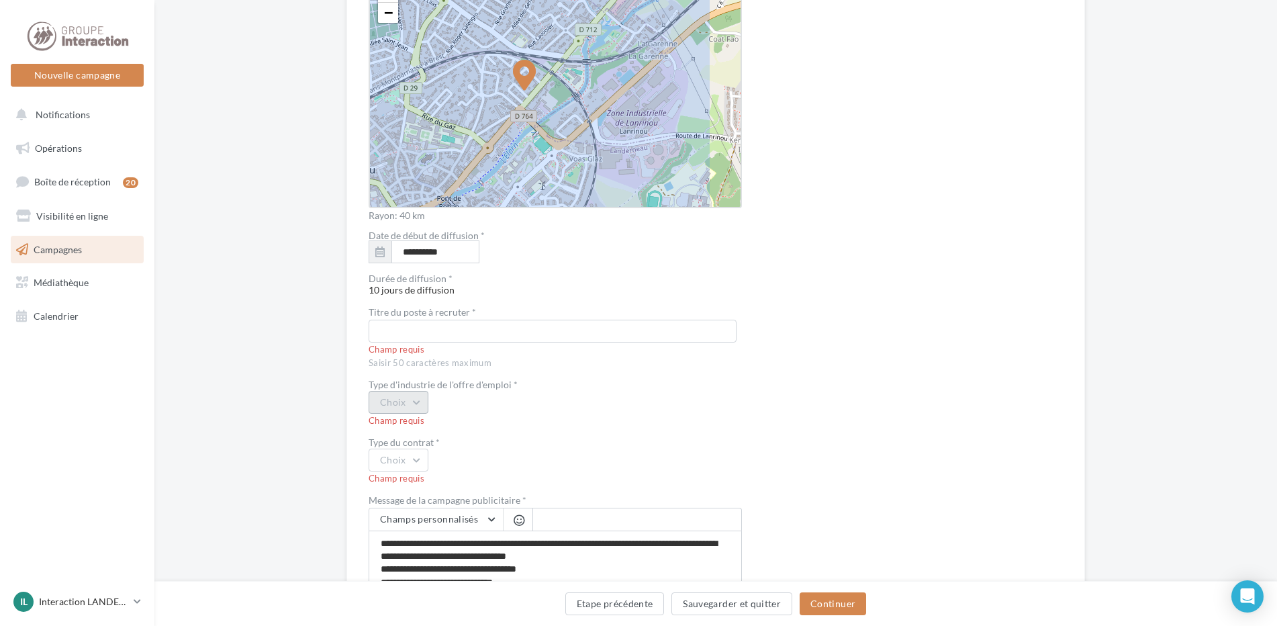
click at [416, 403] on button "Choix" at bounding box center [399, 402] width 60 height 23
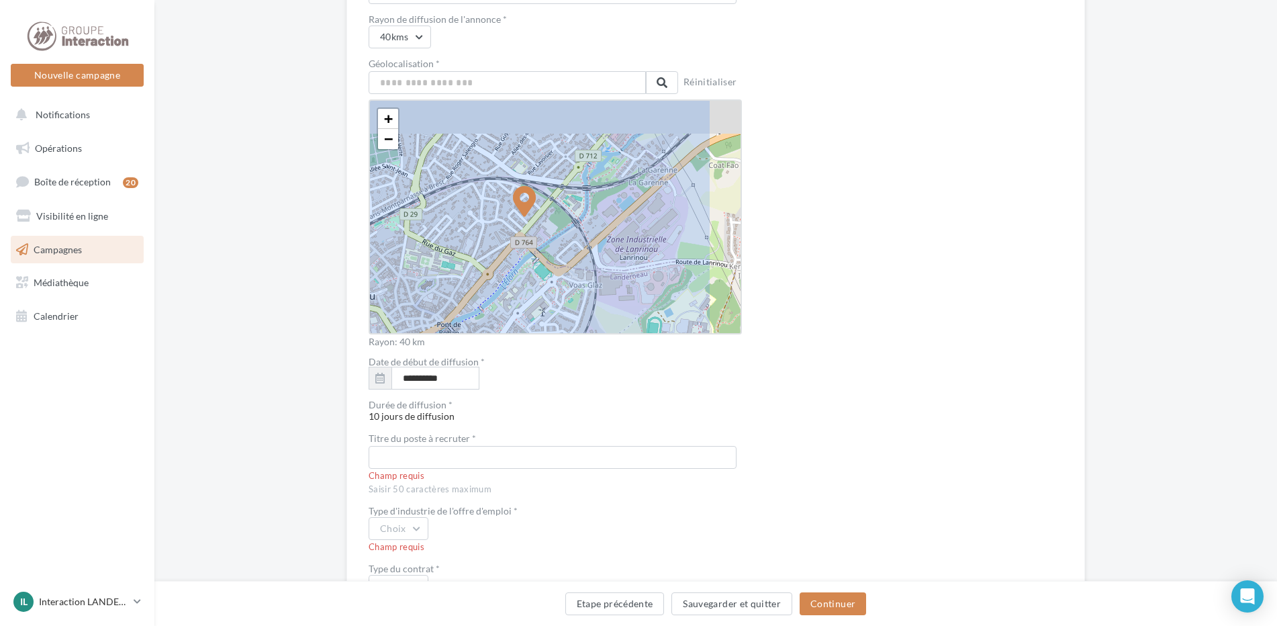
scroll to position [1888, 0]
